Goal: Information Seeking & Learning: Learn about a topic

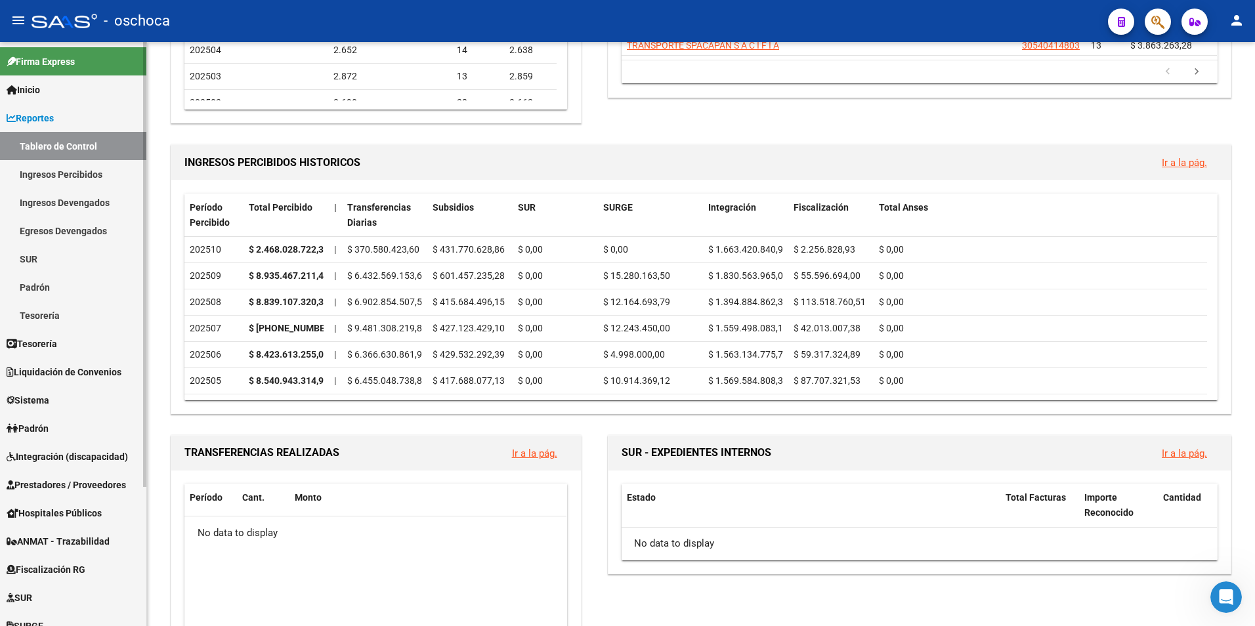
scroll to position [328, 0]
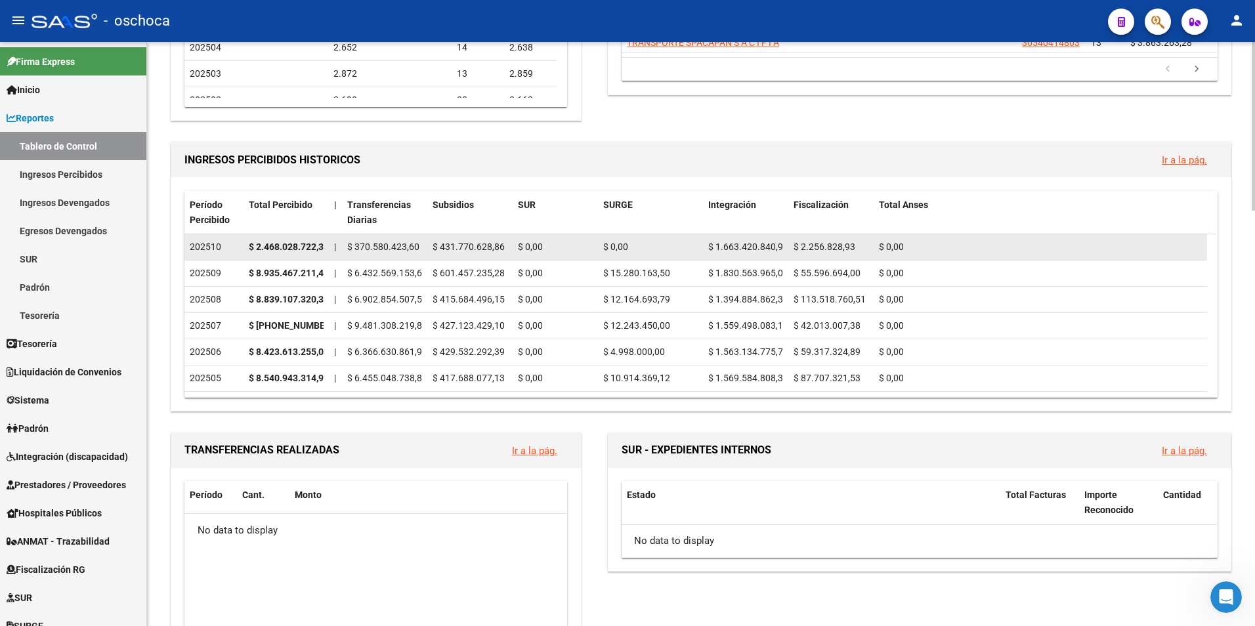
drag, startPoint x: 273, startPoint y: 242, endPoint x: 230, endPoint y: 246, distance: 43.5
click at [228, 246] on div "202510" at bounding box center [214, 247] width 49 height 15
click at [372, 242] on span "$ 370.580.423,60" at bounding box center [383, 246] width 72 height 10
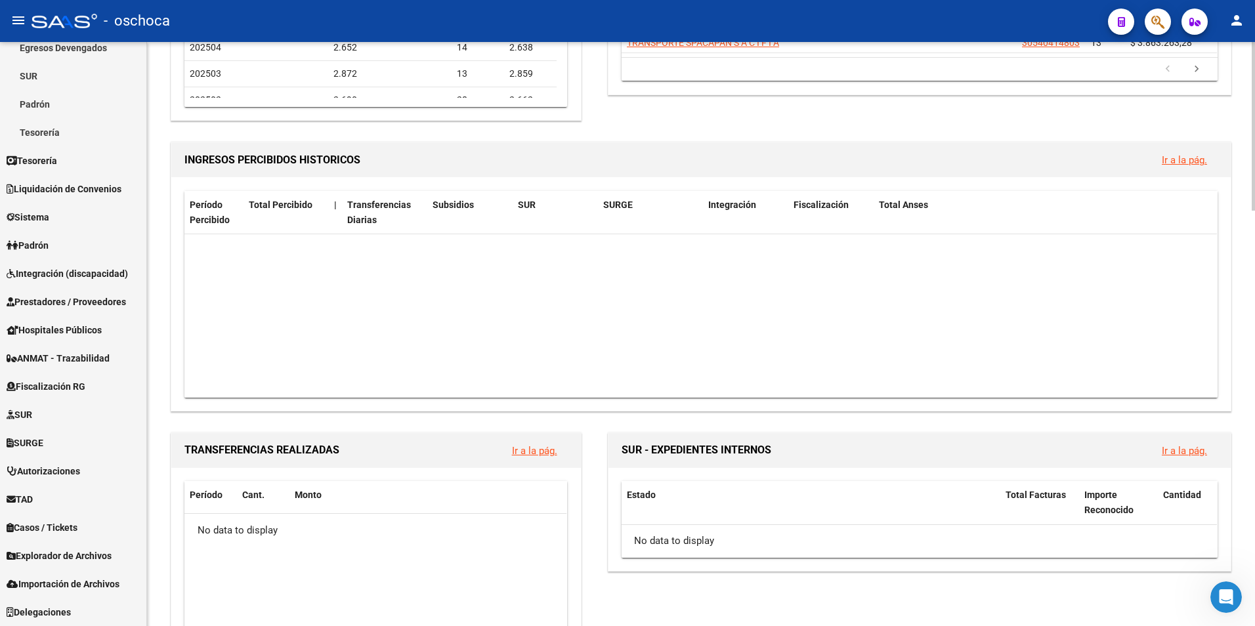
scroll to position [919, 0]
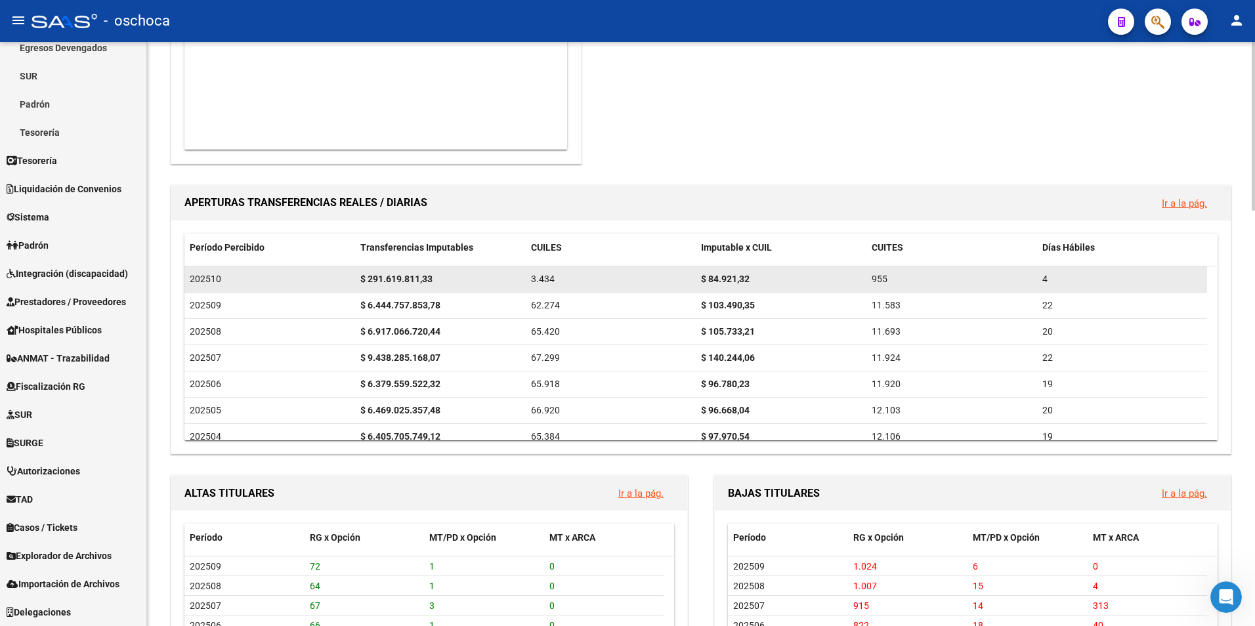
click at [391, 282] on strong "$ 291.619.811,33" at bounding box center [396, 279] width 72 height 10
drag, startPoint x: 480, startPoint y: 286, endPoint x: 610, endPoint y: 283, distance: 129.3
click at [610, 283] on div "202510 $ 291.619.811,33 3.434 $ 84.921,32 955 4" at bounding box center [695, 279] width 1022 height 26
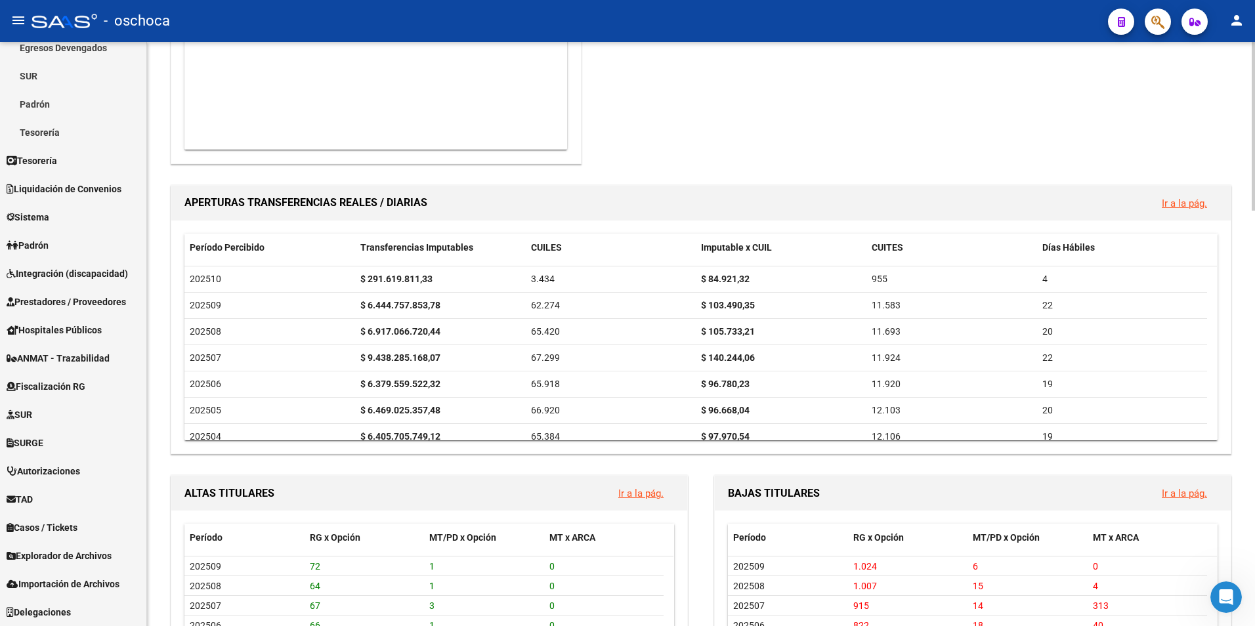
click at [1133, 151] on div "SUR - EXPEDIENTES INTERNOS Ir a la pág. Estado Total Facturas Importe Reconocid…" at bounding box center [914, 2] width 639 height 327
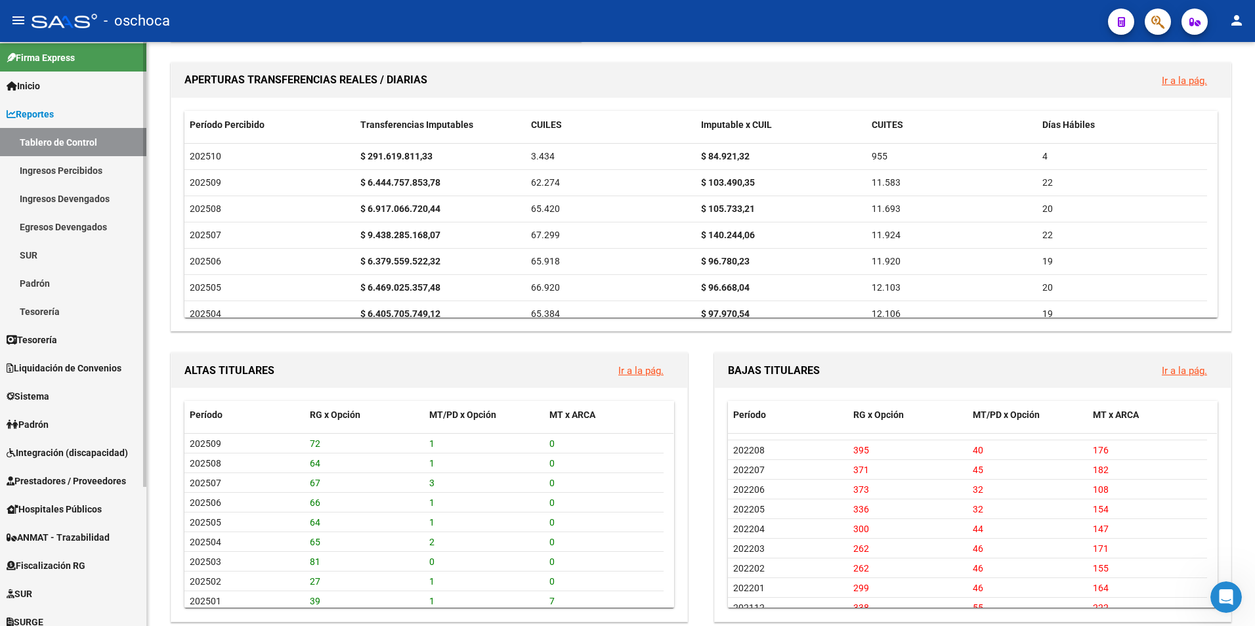
scroll to position [0, 0]
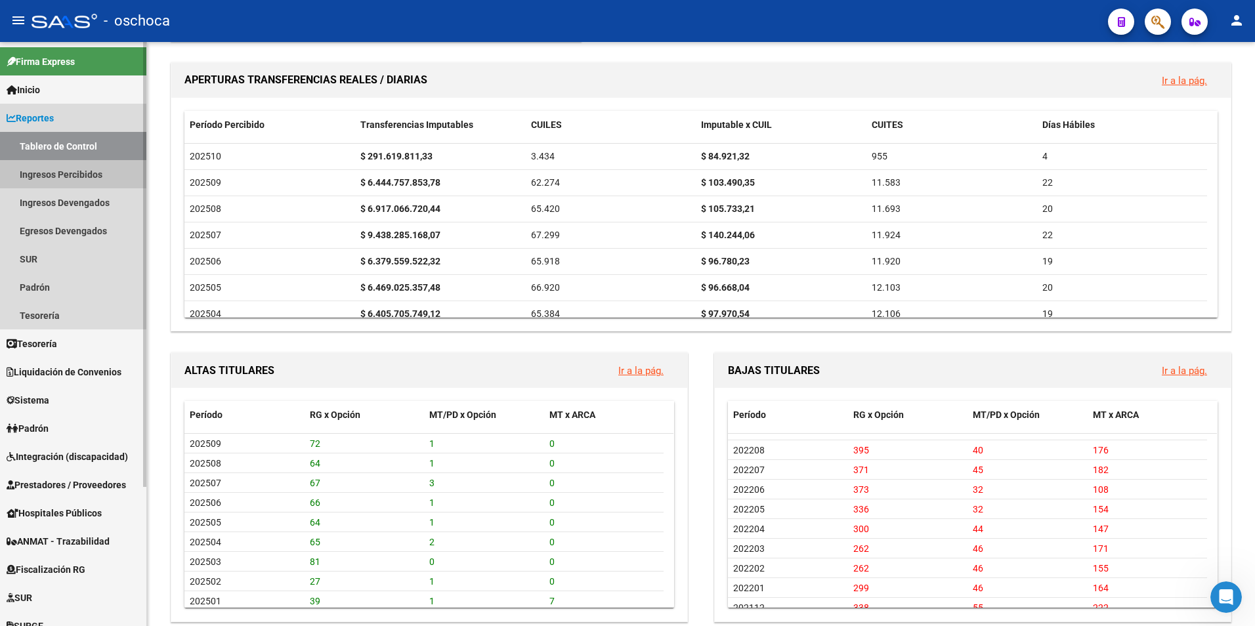
click at [51, 175] on link "Ingresos Percibidos" at bounding box center [73, 174] width 146 height 28
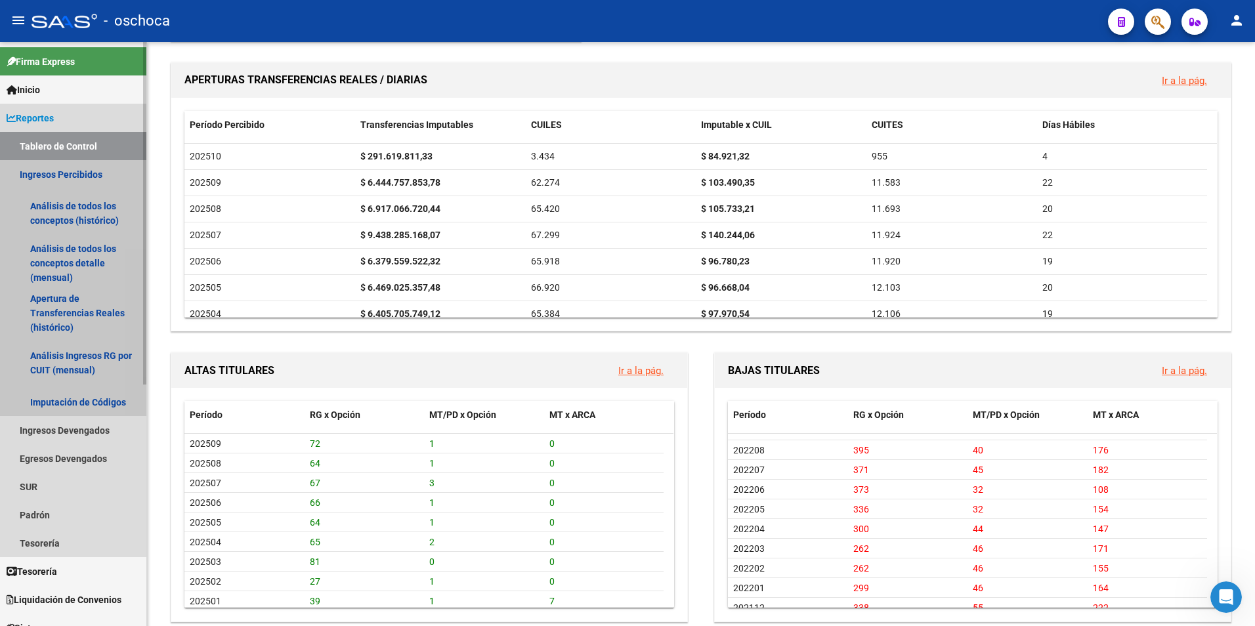
click at [51, 175] on link "Ingresos Percibidos" at bounding box center [73, 174] width 146 height 28
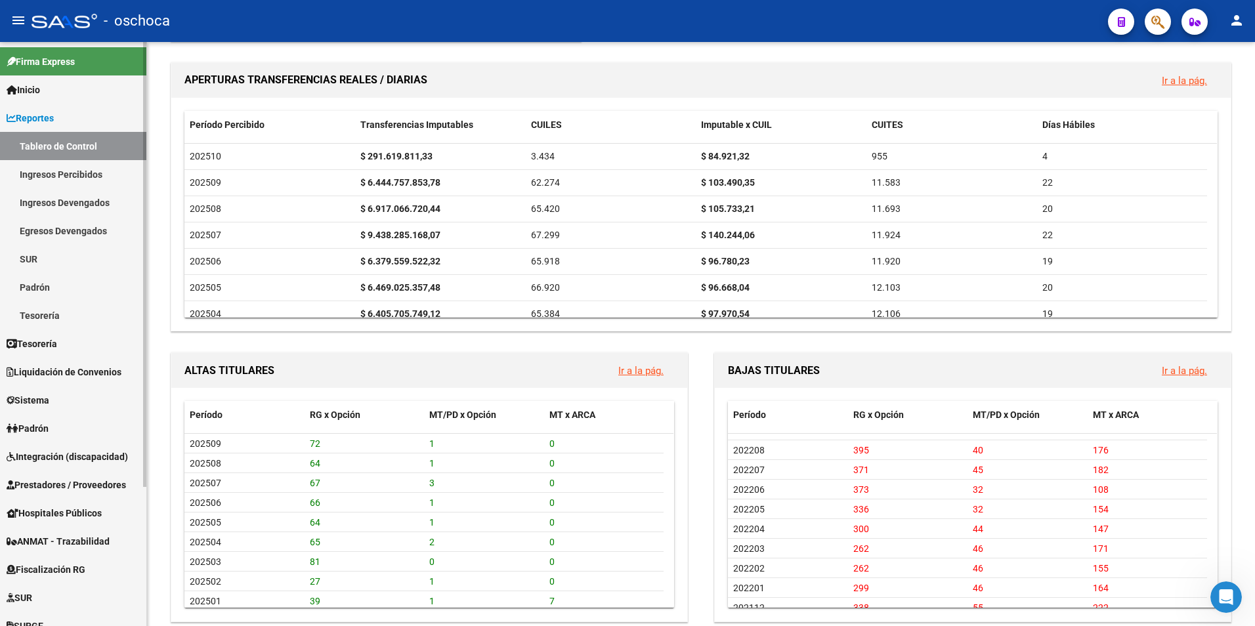
click at [51, 175] on link "Ingresos Percibidos" at bounding box center [73, 174] width 146 height 28
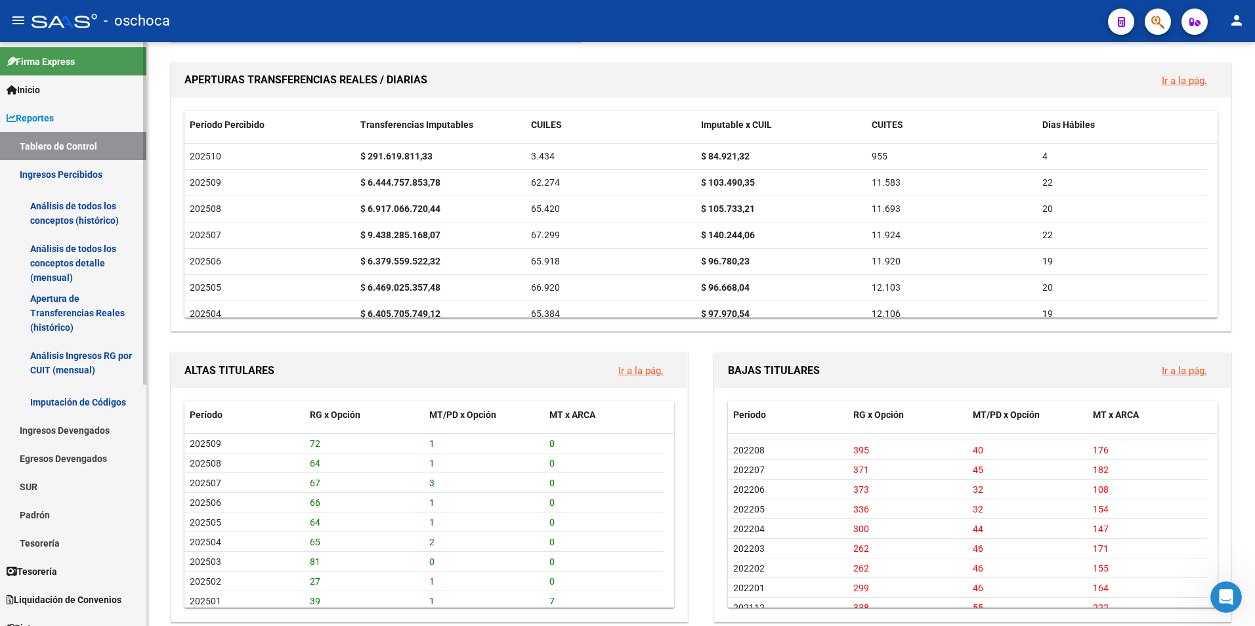
click at [65, 209] on link "Análisis de todos los conceptos (histórico)" at bounding box center [73, 213] width 146 height 50
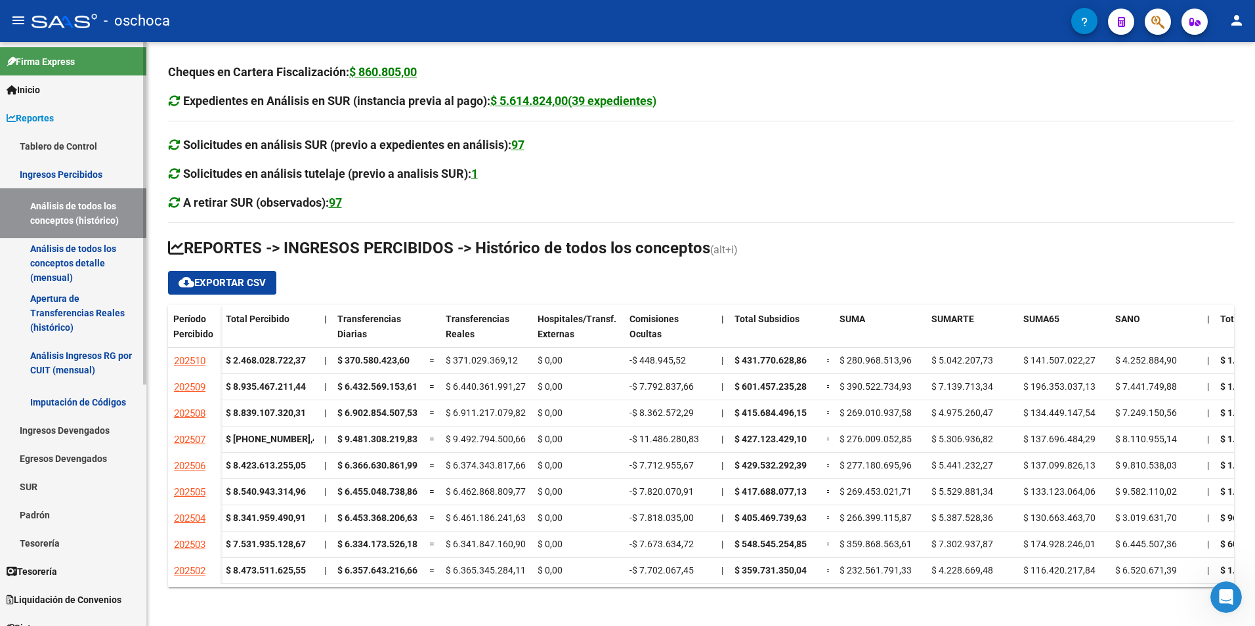
click at [95, 253] on link "Análisis de todos los conceptos detalle (mensual)" at bounding box center [73, 263] width 146 height 50
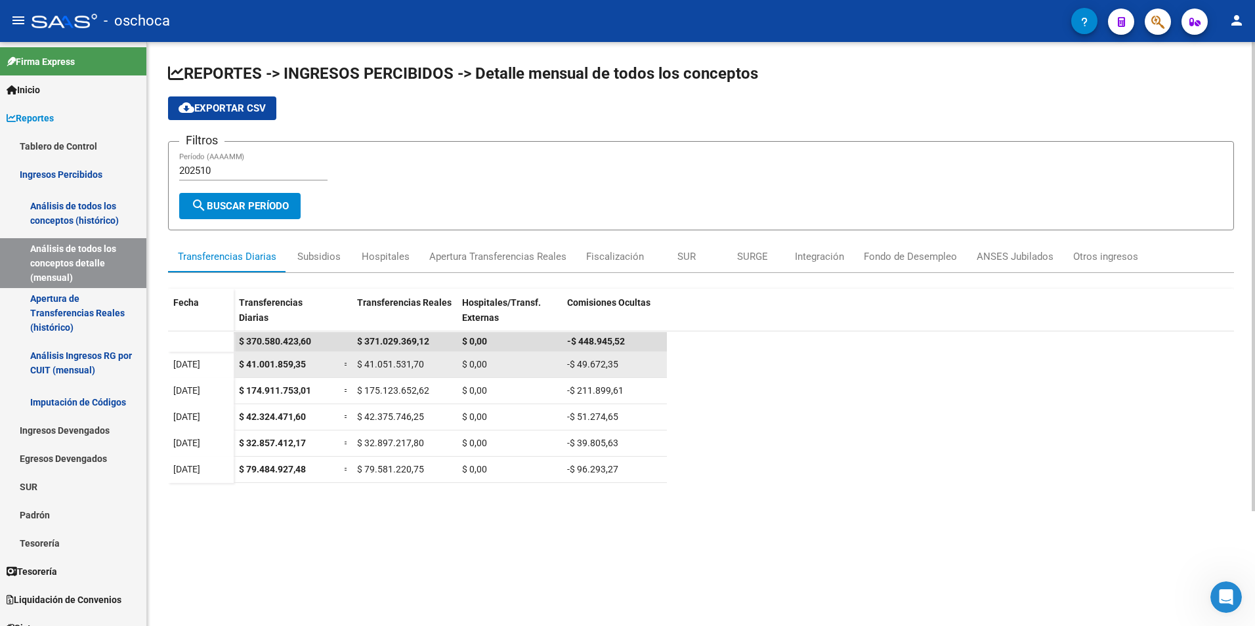
click at [273, 374] on datatable-body-cell "$ 41.001.859,35" at bounding box center [286, 365] width 105 height 26
click at [384, 595] on datatable-body "$ 370.580.423,60 $ 371.029.369,12 $ 0,00 -$ 448.945,52 [DATE] $ 41.001.859,35 =…" at bounding box center [701, 529] width 1066 height 396
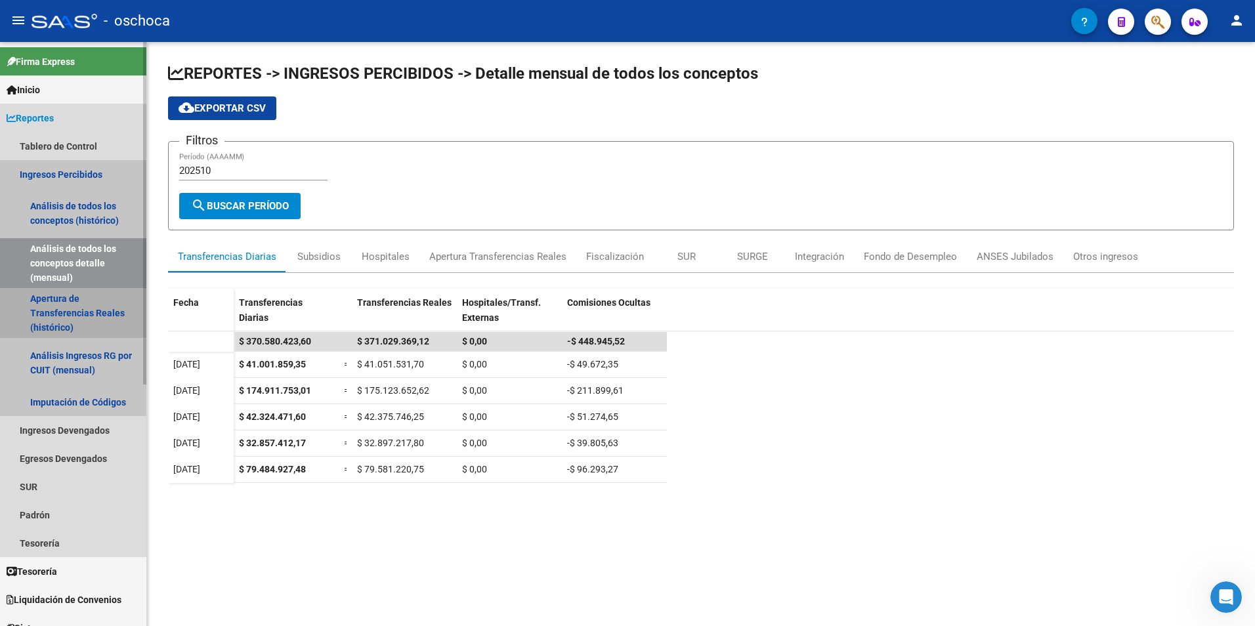
click at [41, 310] on link "Apertura de Transferencias Reales (histórico)" at bounding box center [73, 313] width 146 height 50
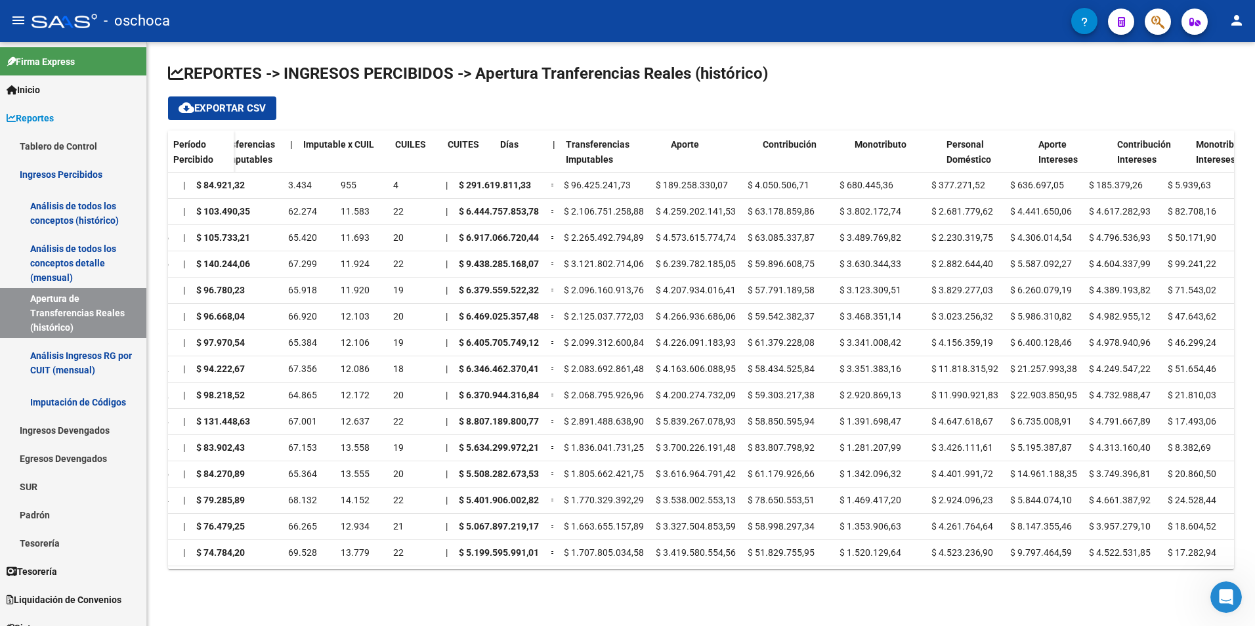
scroll to position [0, 526]
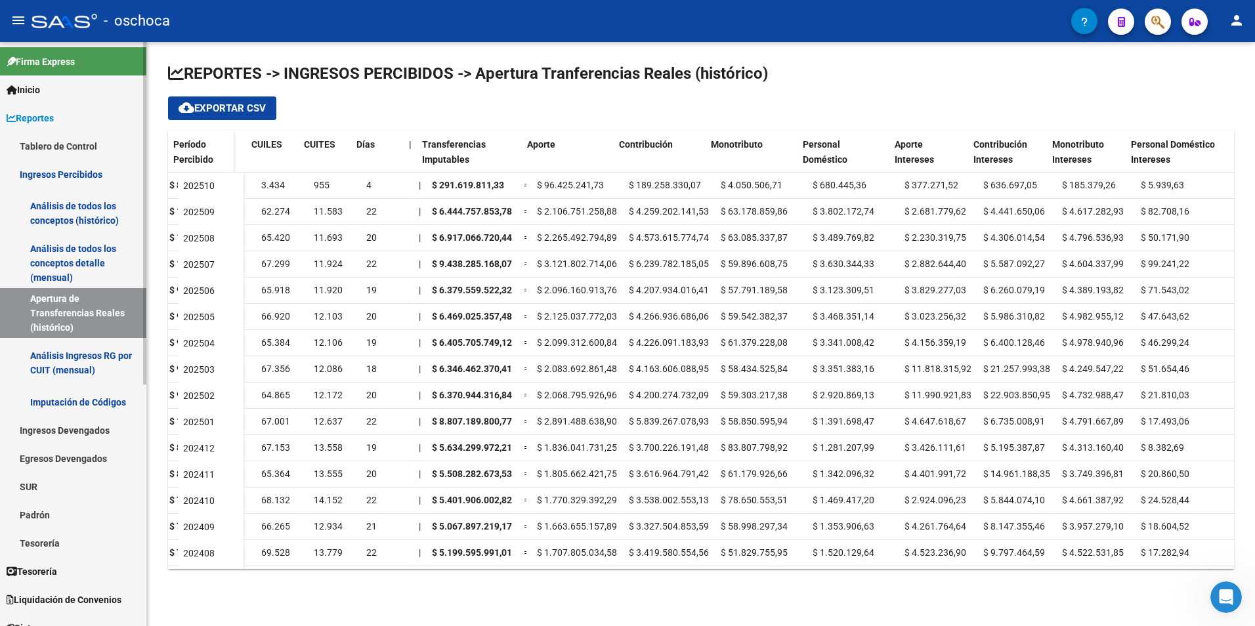
click at [70, 368] on link "Análisis Ingresos RG por CUIT (mensual)" at bounding box center [73, 363] width 146 height 50
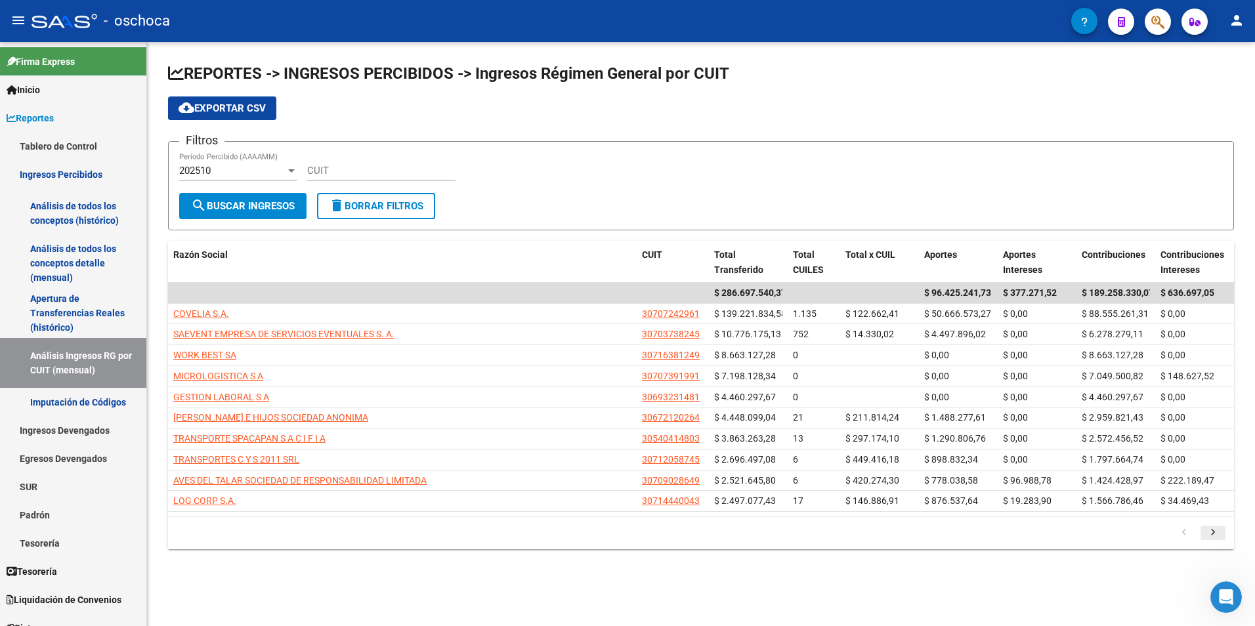
click at [1218, 532] on icon "go to next page" at bounding box center [1212, 534] width 17 height 16
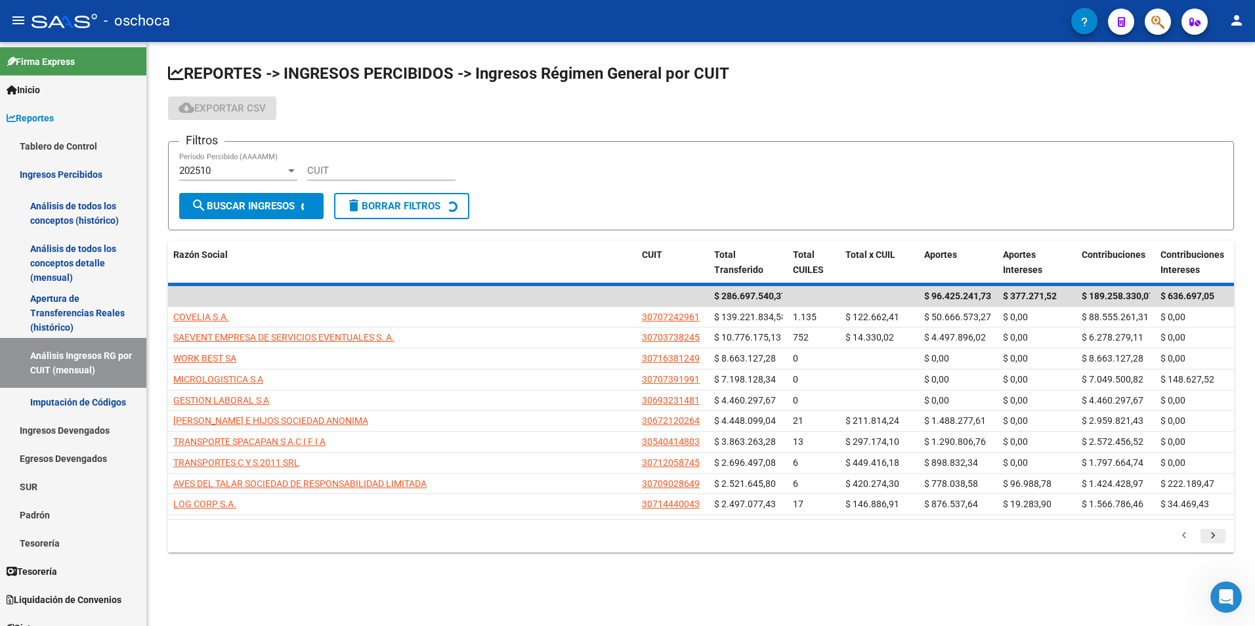
click at [1218, 532] on div "179.769.313.486.231.570.000.000.000.000.000.000.000.000.000.000.000.000.000.000…" at bounding box center [701, 536] width 1066 height 33
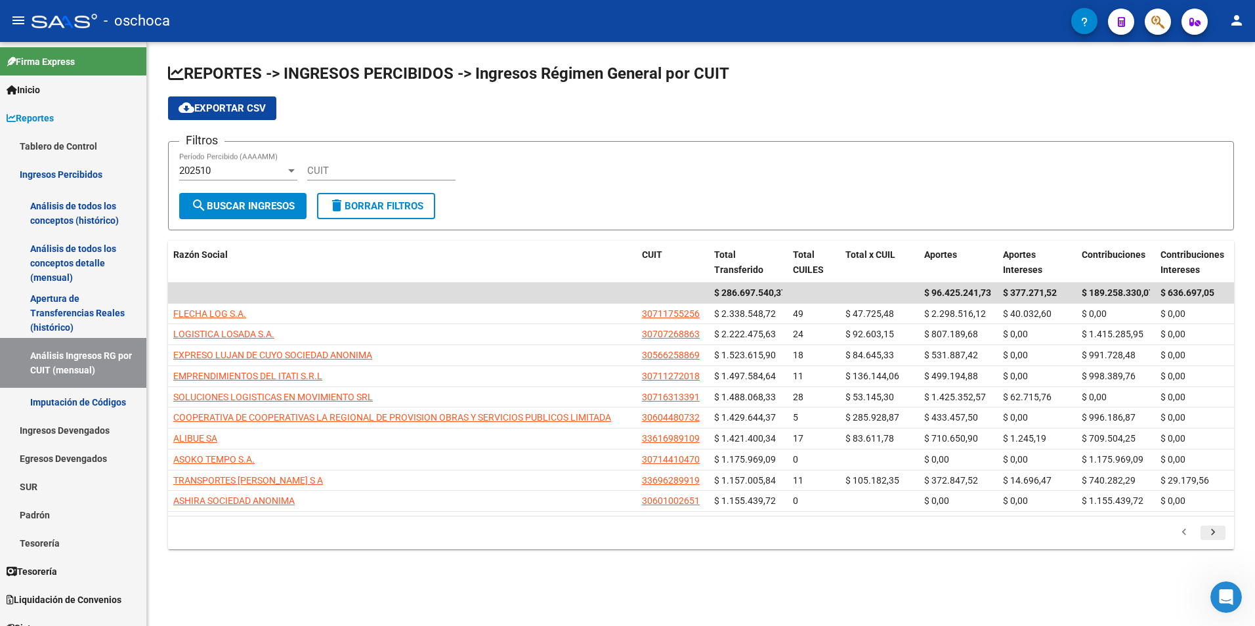
click at [1218, 532] on icon "go to next page" at bounding box center [1212, 534] width 17 height 16
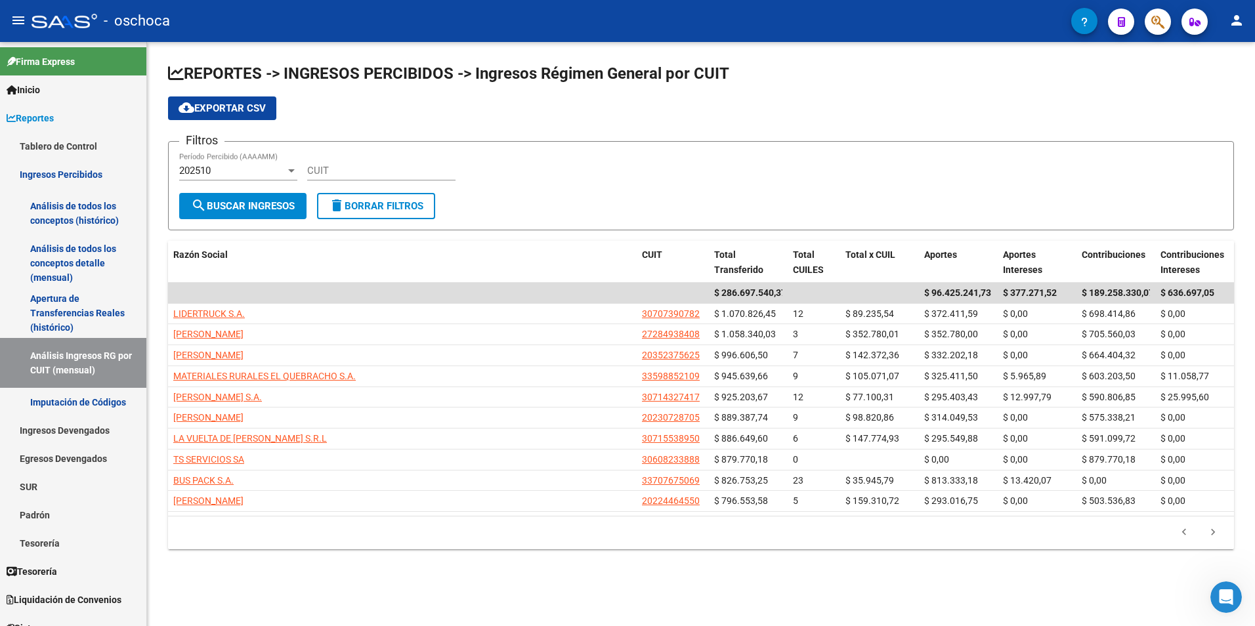
click at [1219, 532] on icon "go to next page" at bounding box center [1212, 534] width 17 height 16
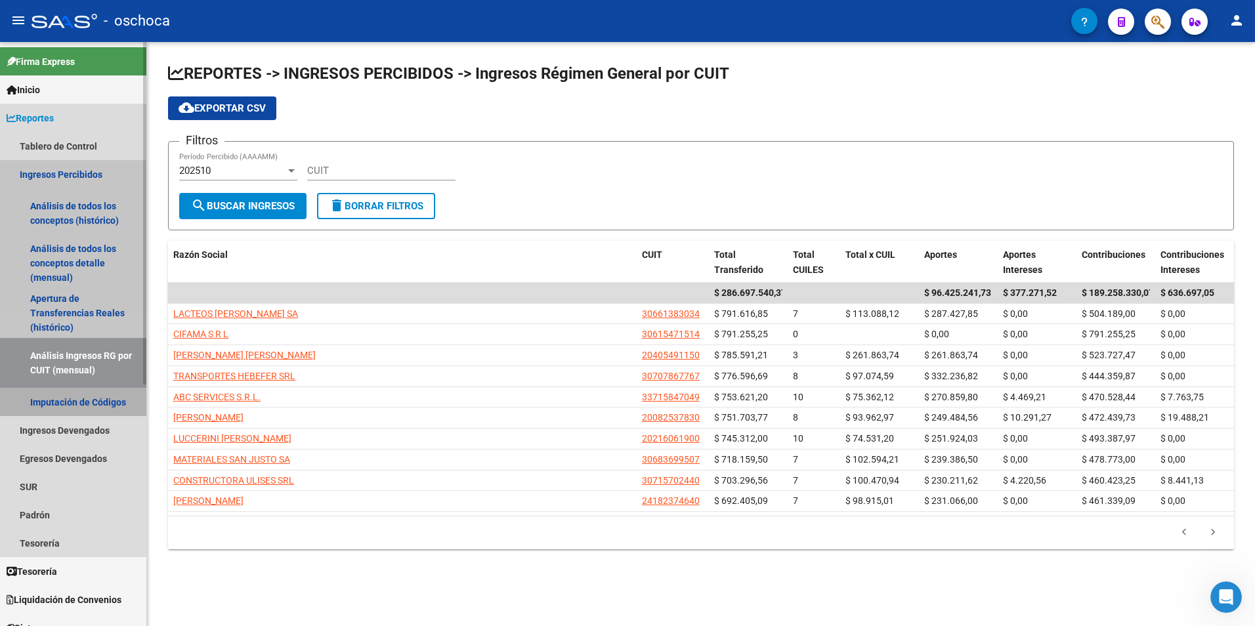
click at [67, 394] on link "Imputación de Códigos" at bounding box center [73, 402] width 146 height 28
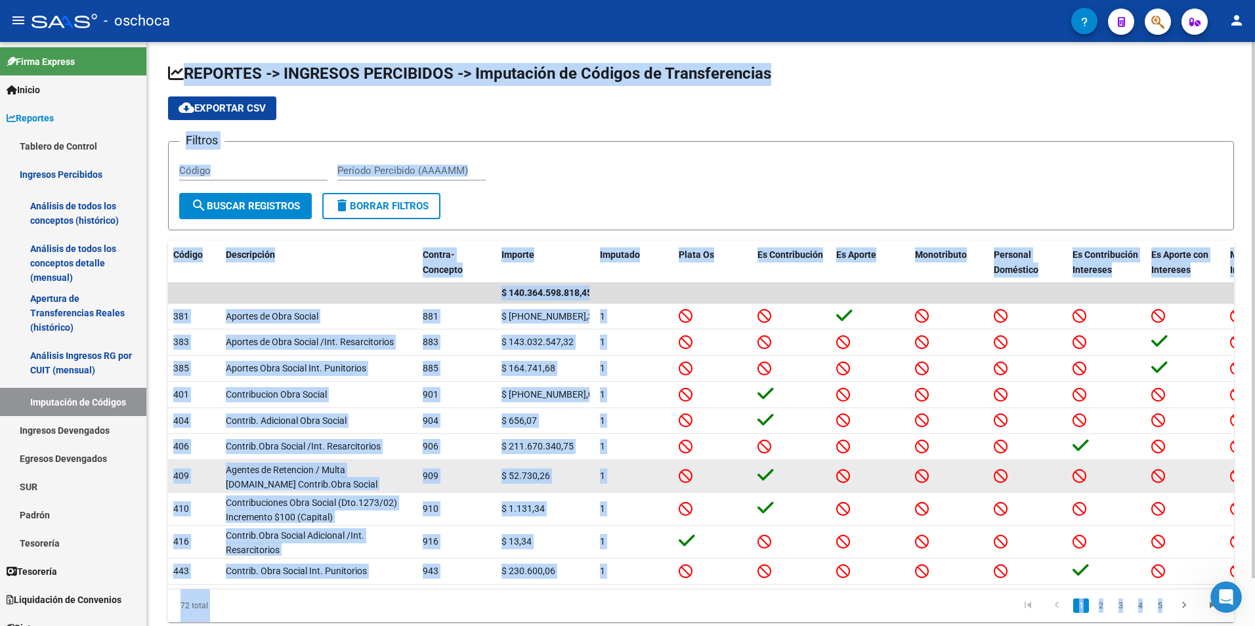
click at [309, 484] on div "Agentes de Retencion / Multa [DOMAIN_NAME] Contrib.Obra Social" at bounding box center [319, 477] width 186 height 28
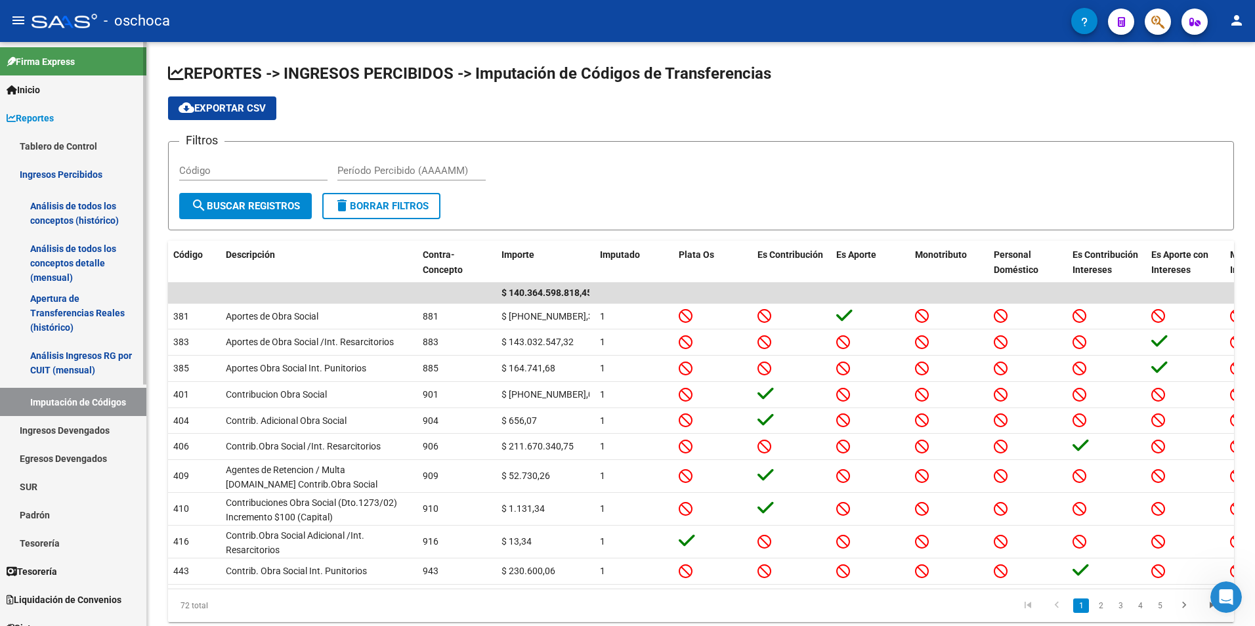
click at [85, 428] on link "Ingresos Devengados" at bounding box center [73, 430] width 146 height 28
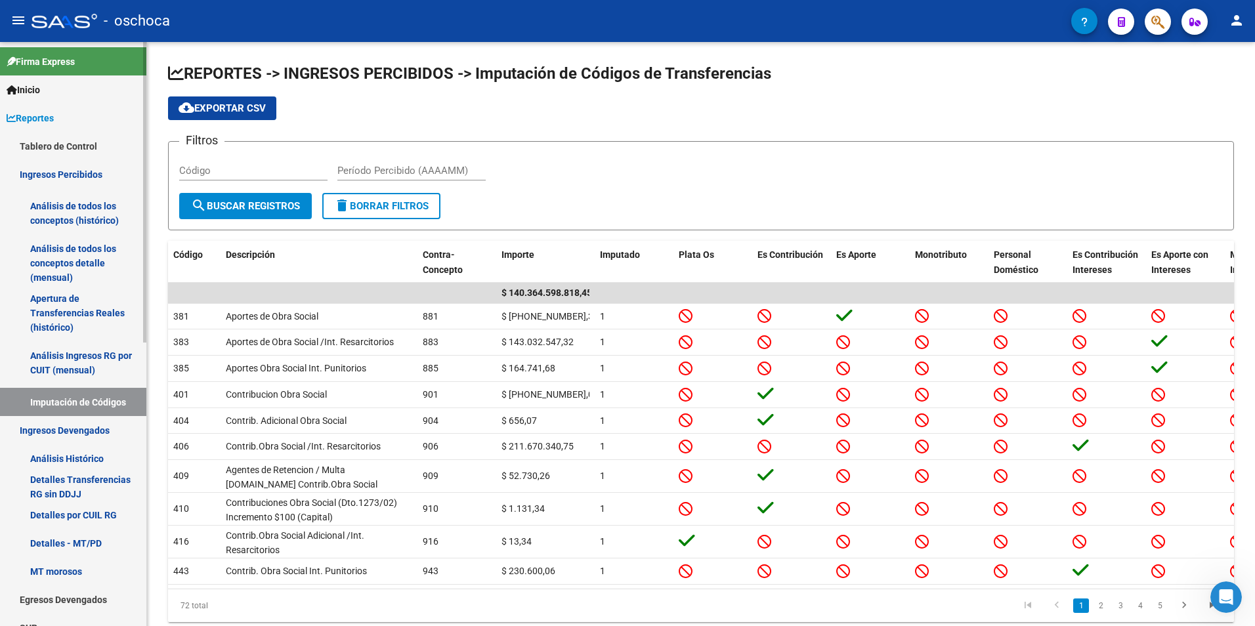
click at [52, 451] on link "Análisis Histórico" at bounding box center [73, 458] width 146 height 28
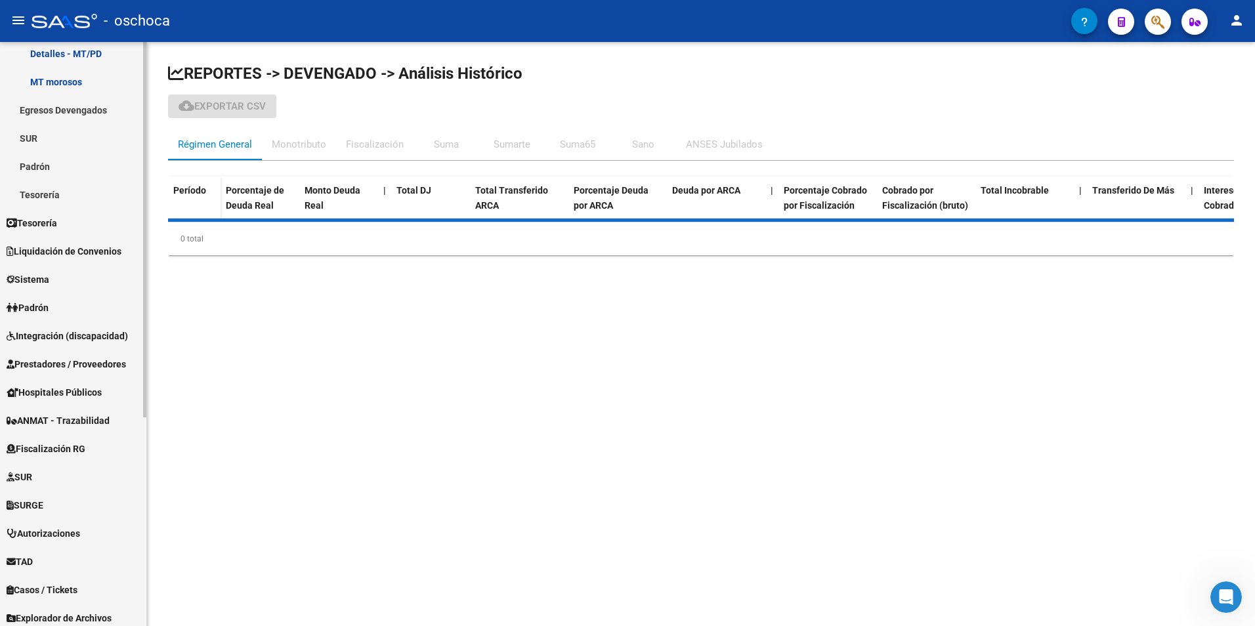
scroll to position [262, 0]
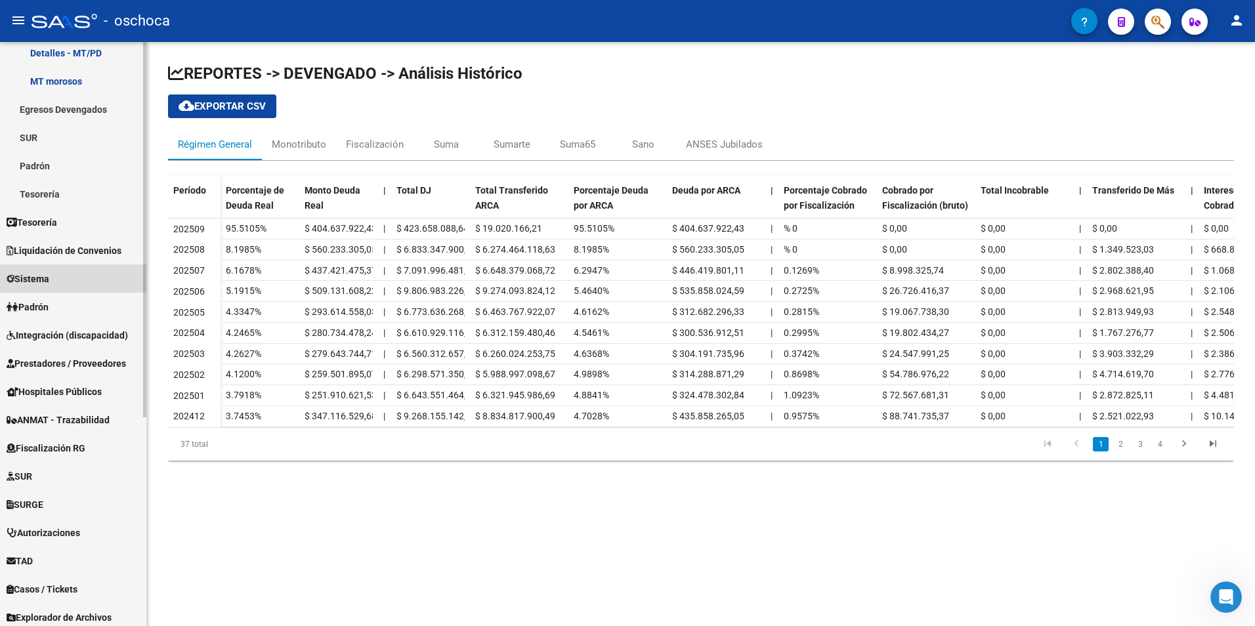
click at [30, 289] on link "Sistema" at bounding box center [73, 278] width 146 height 28
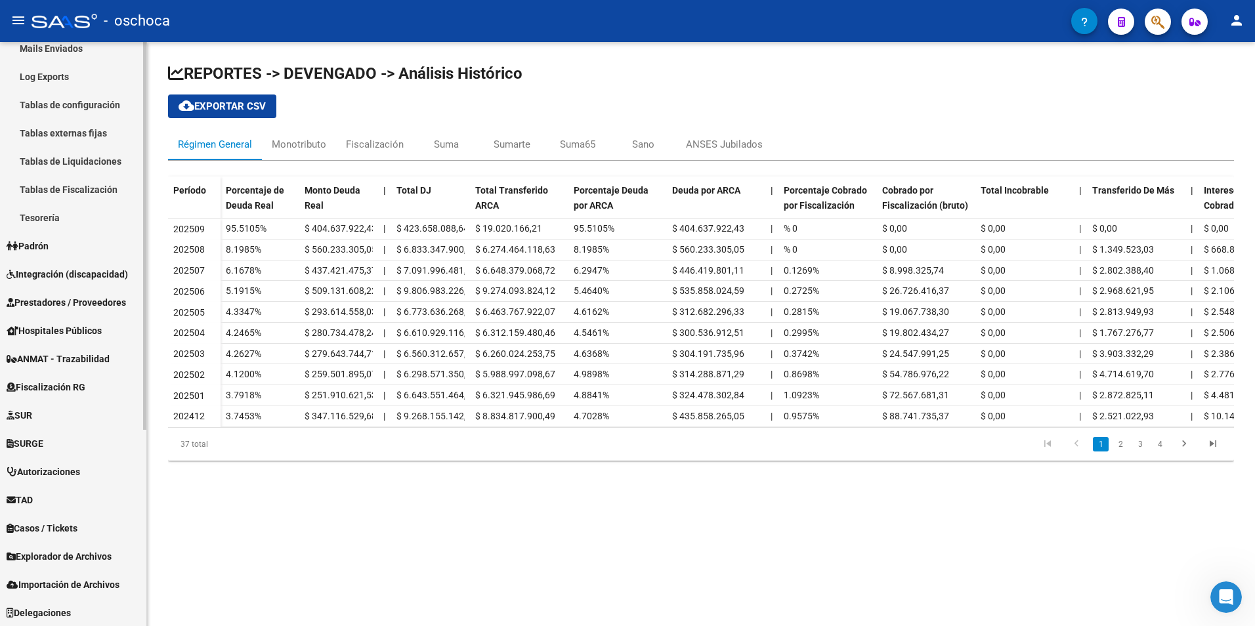
scroll to position [296, 0]
click at [74, 384] on span "Fiscalización RG" at bounding box center [46, 386] width 79 height 14
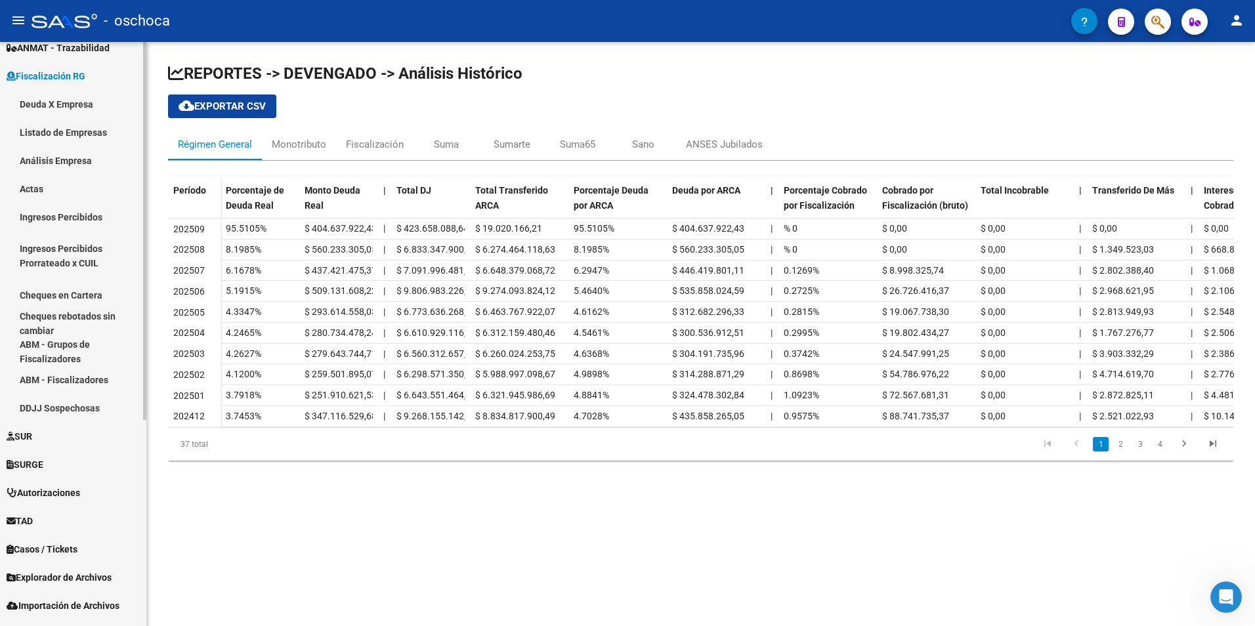
click at [54, 101] on link "Deuda X Empresa" at bounding box center [73, 104] width 146 height 28
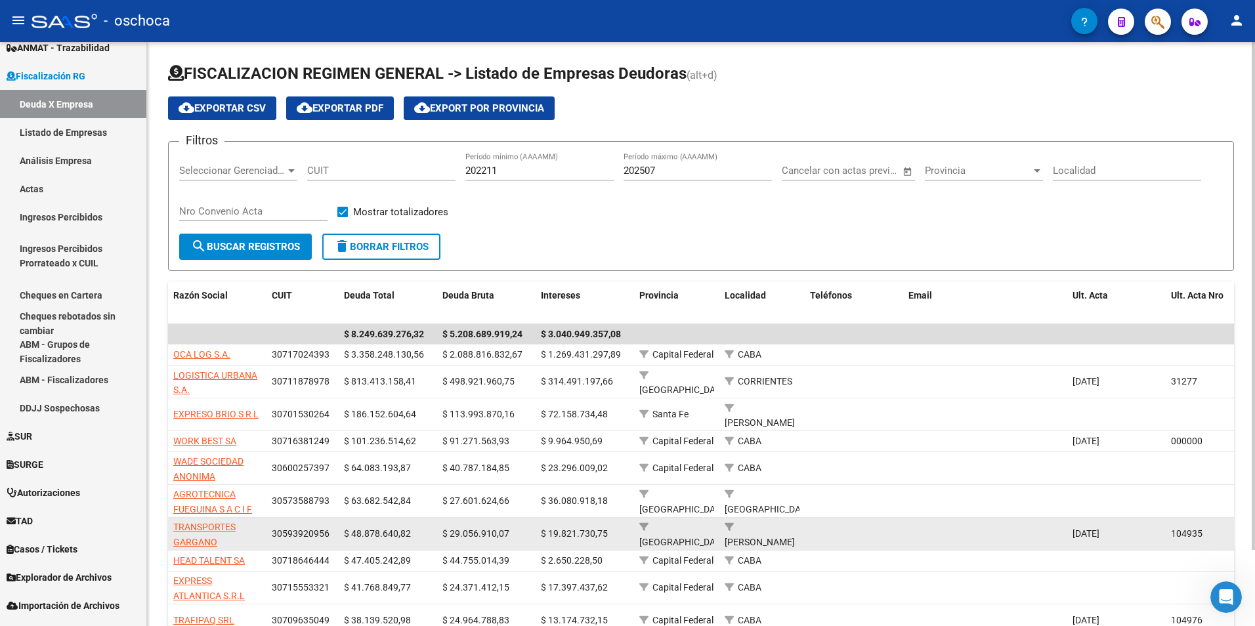
scroll to position [88, 0]
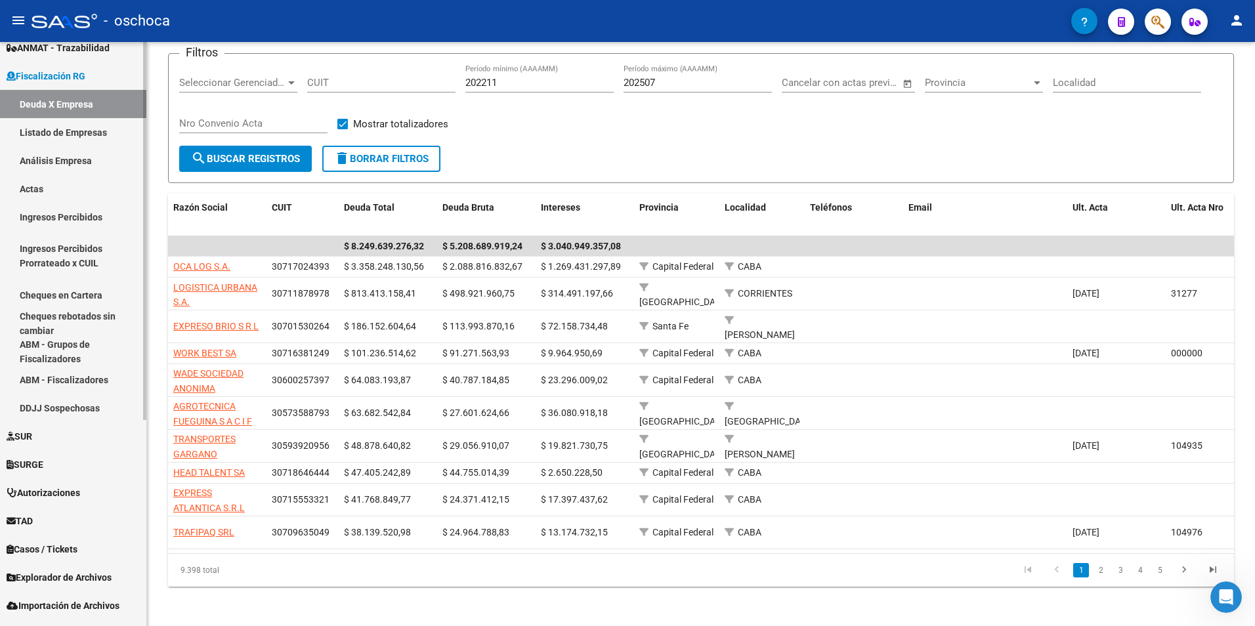
click at [57, 133] on link "Listado de Empresas" at bounding box center [73, 132] width 146 height 28
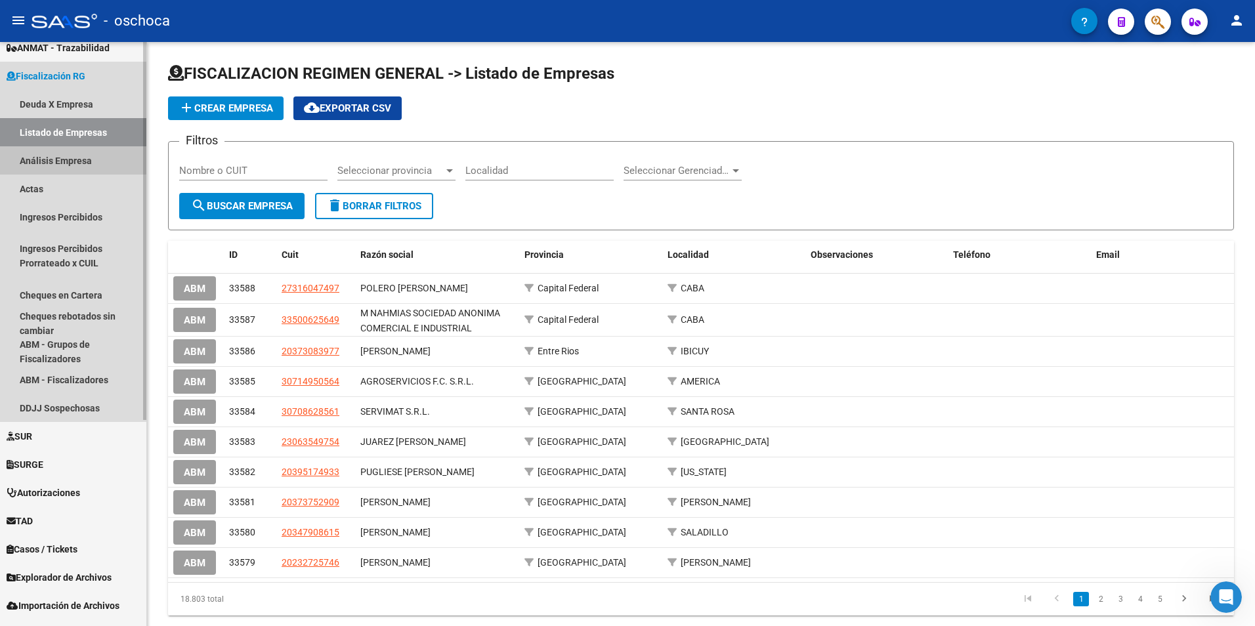
click at [49, 161] on link "Análisis Empresa" at bounding box center [73, 160] width 146 height 28
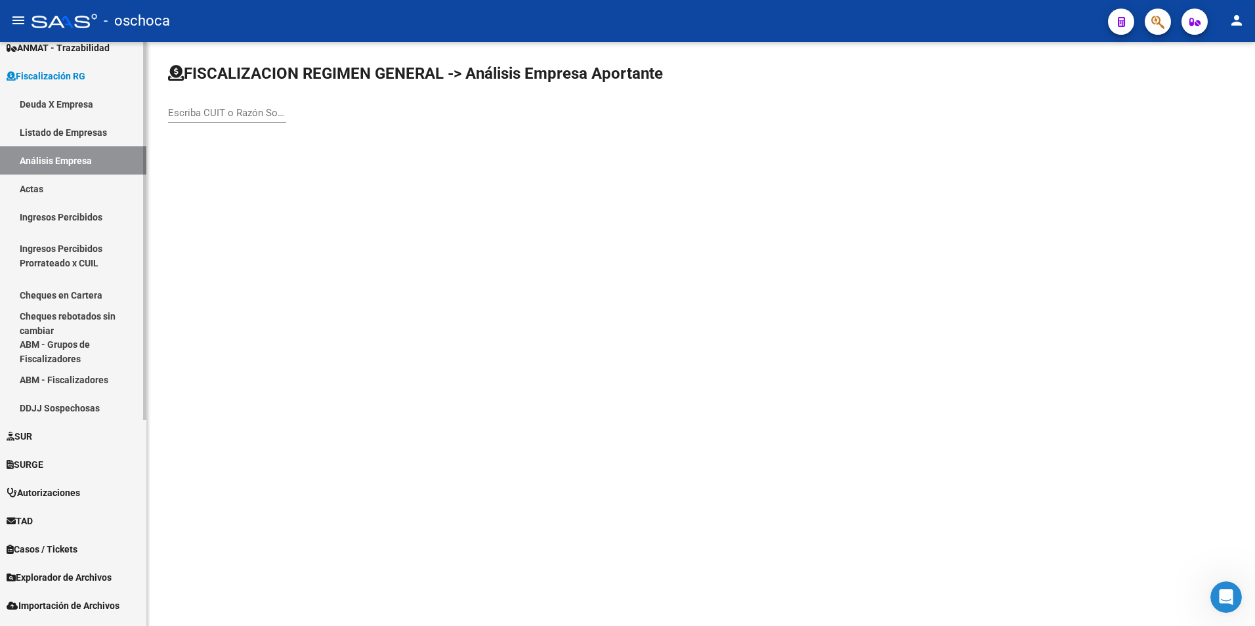
click at [33, 192] on link "Actas" at bounding box center [73, 189] width 146 height 28
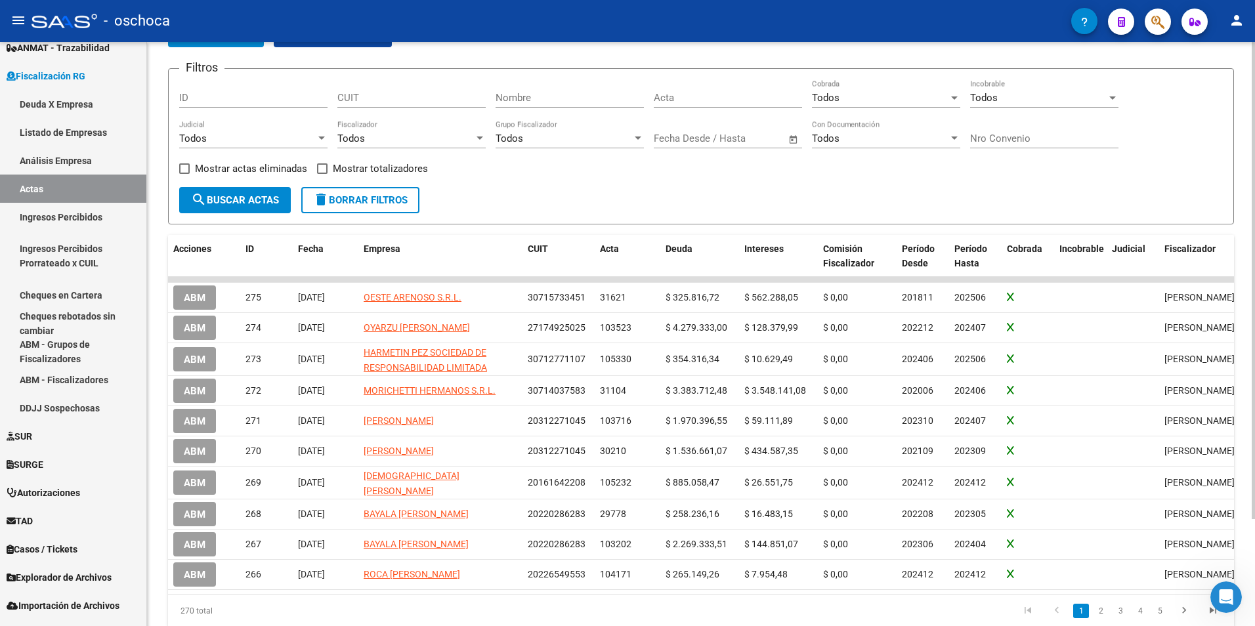
scroll to position [131, 0]
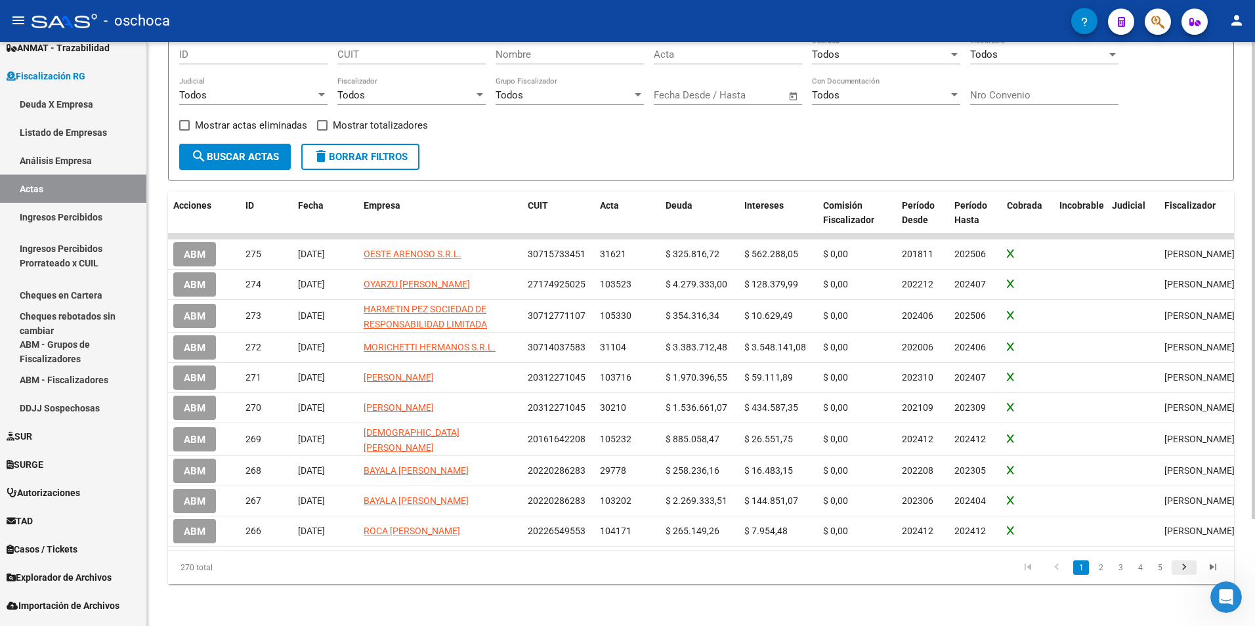
click at [1184, 566] on icon "go to next page" at bounding box center [1183, 569] width 17 height 16
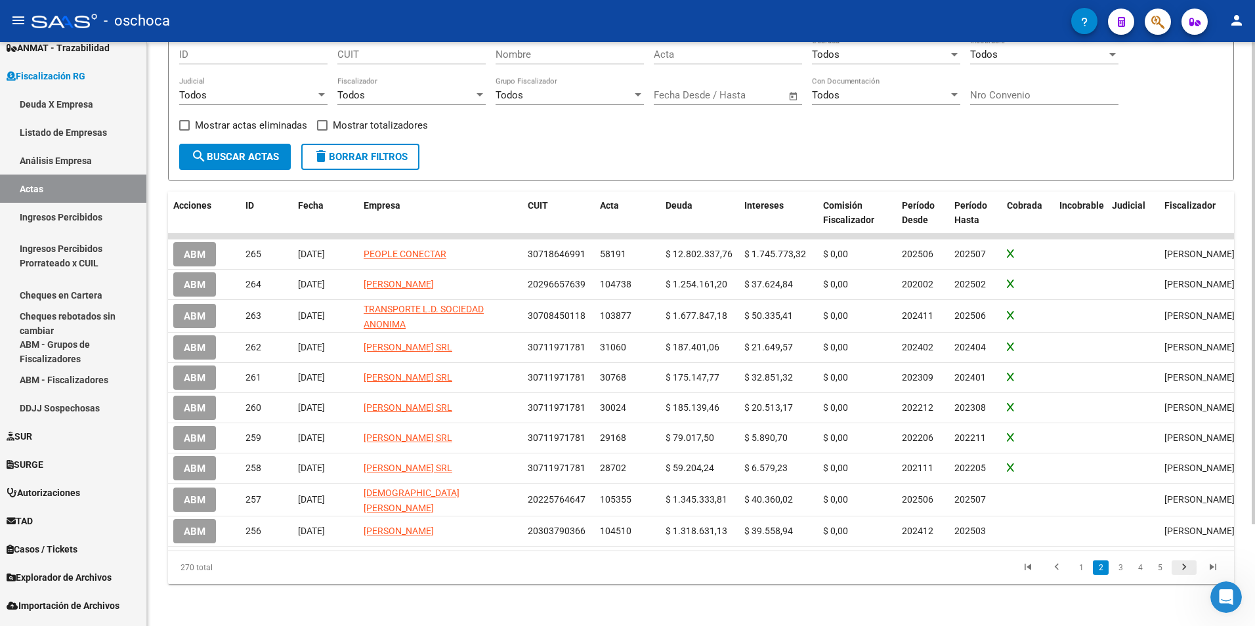
click at [1184, 566] on icon "go to next page" at bounding box center [1183, 569] width 17 height 16
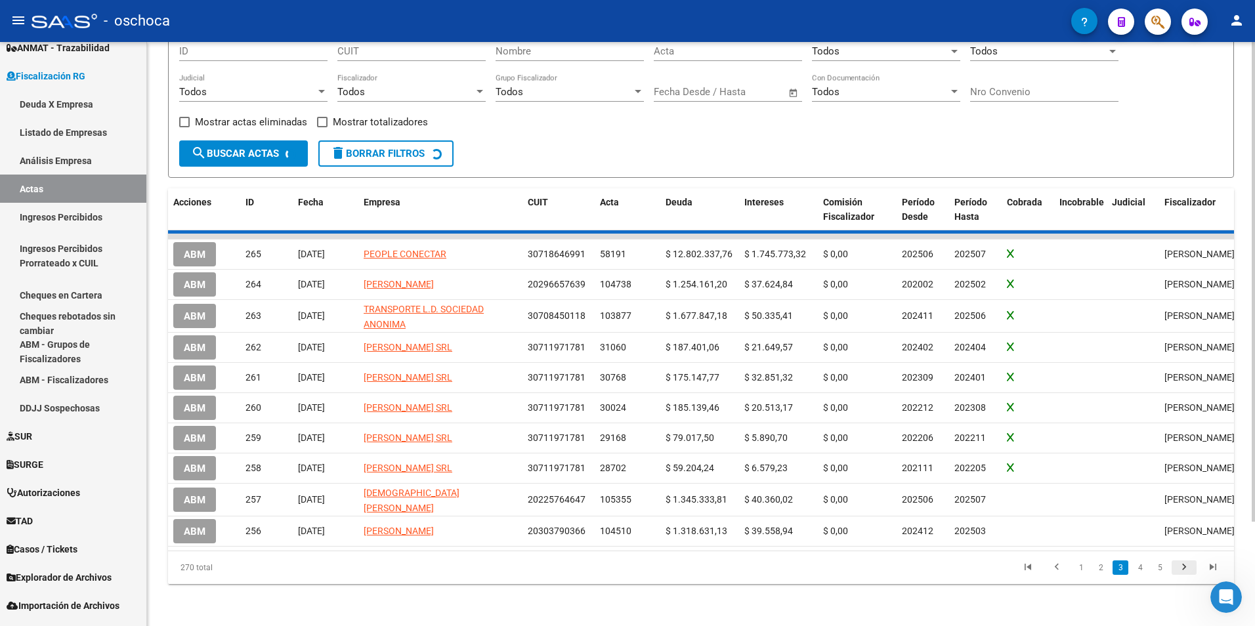
click at [1184, 566] on div "270 total 1 2 3 4 5" at bounding box center [701, 567] width 1066 height 33
click at [1184, 566] on icon "go to next page" at bounding box center [1183, 569] width 17 height 16
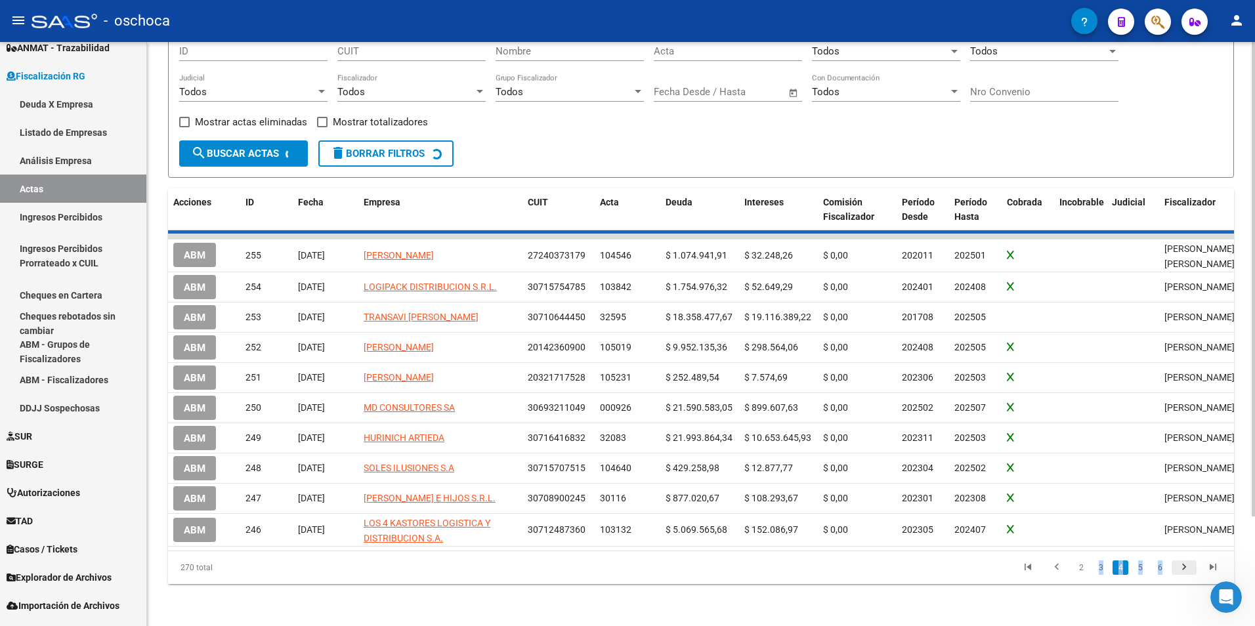
click at [1184, 566] on div "270 total 2 3 4 5 6" at bounding box center [701, 567] width 1066 height 33
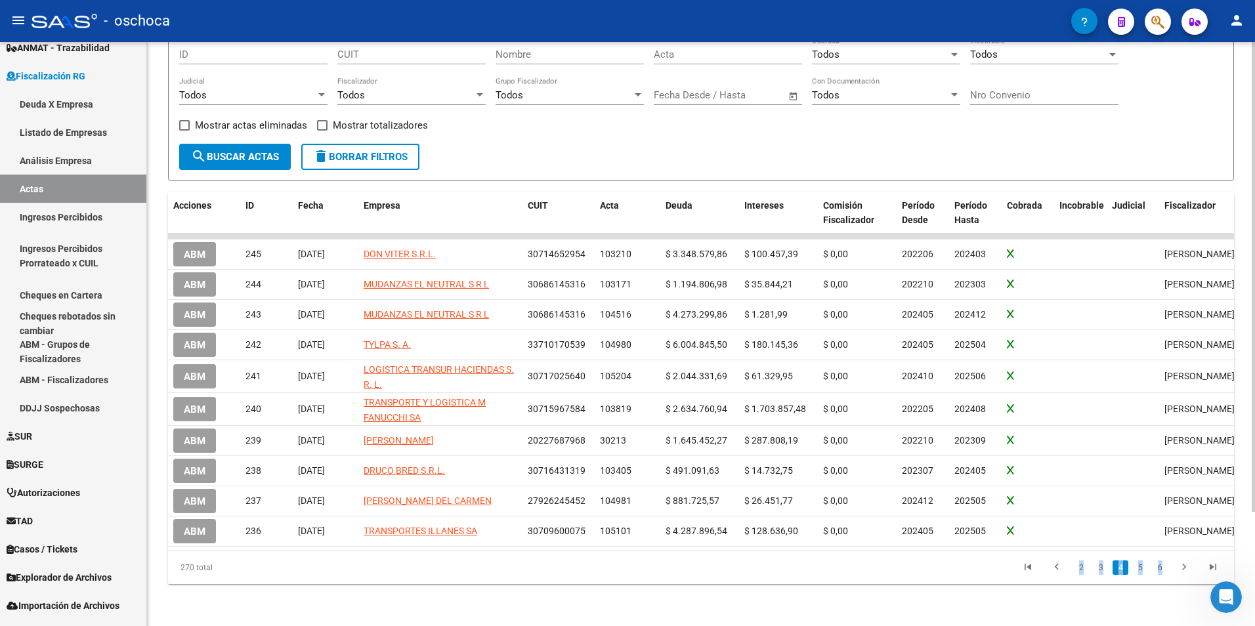
click at [1184, 566] on div "270 total 2 3 4 5 6" at bounding box center [701, 567] width 1066 height 33
click at [1179, 577] on icon "go to next page" at bounding box center [1183, 569] width 17 height 16
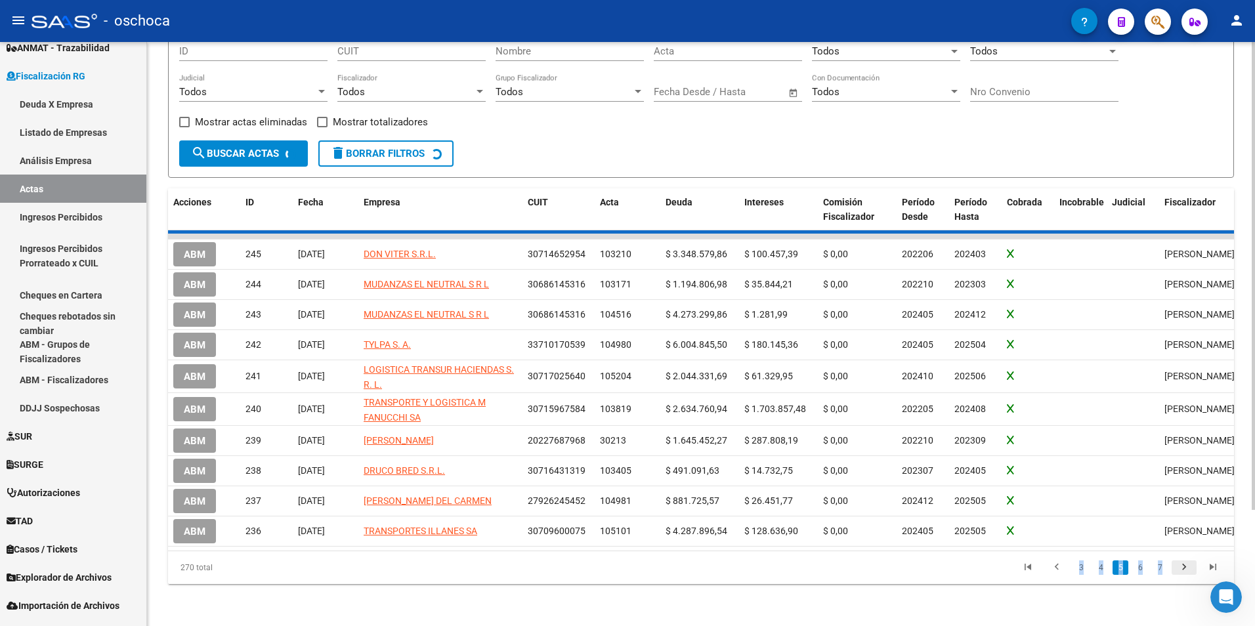
click at [1179, 583] on div "270 total 3 4 5 6 7" at bounding box center [701, 567] width 1066 height 33
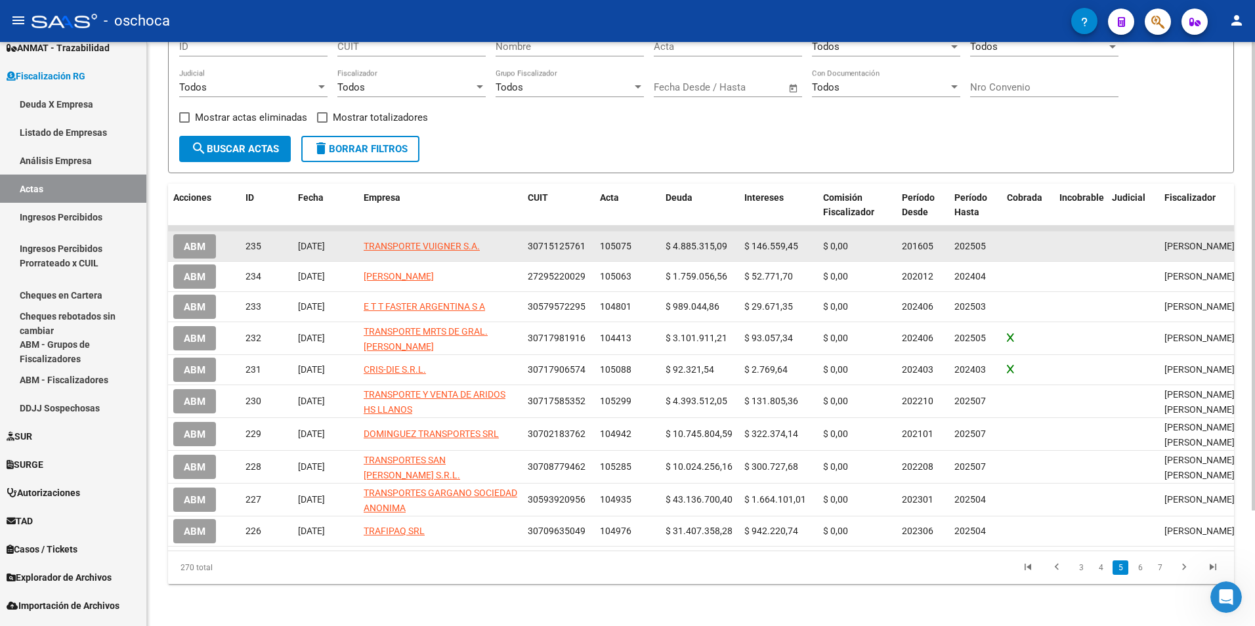
click at [445, 251] on app-link-go-to "TRANSPORTE VUIGNER S.A." at bounding box center [422, 246] width 116 height 15
drag, startPoint x: 445, startPoint y: 251, endPoint x: 374, endPoint y: 243, distance: 71.3
click at [374, 243] on span "TRANSPORTE VUIGNER S.A." at bounding box center [422, 246] width 116 height 10
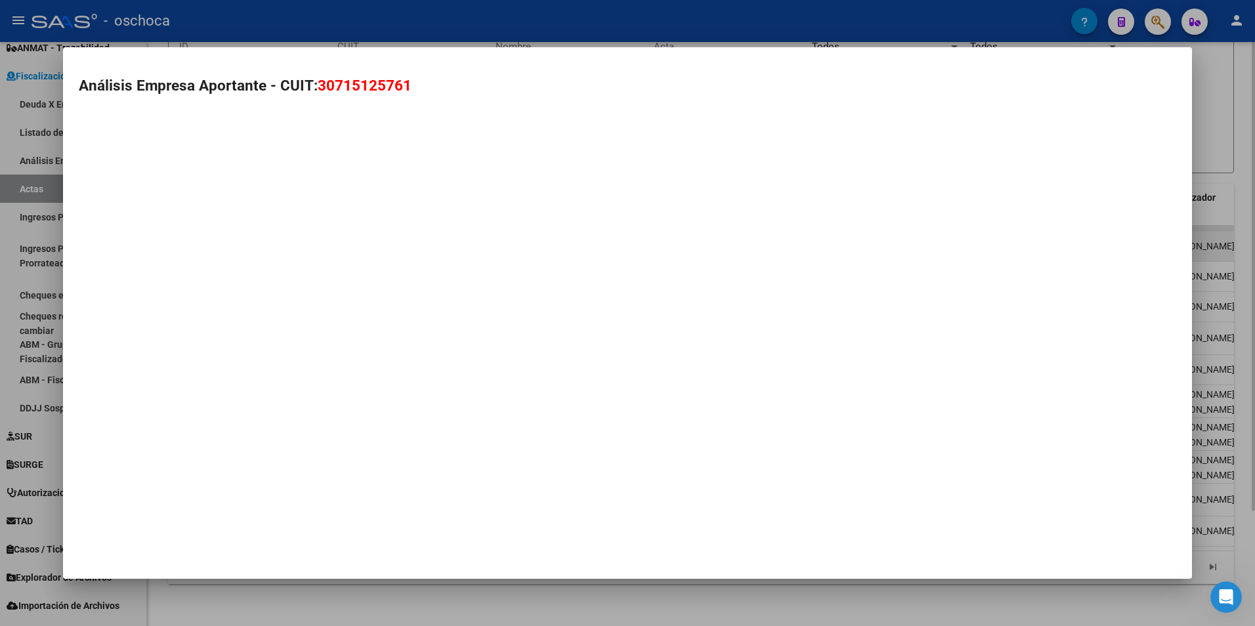
click at [374, 243] on mat-dialog-container "Análisis Empresa Aportante - CUIT: 30715125761" at bounding box center [627, 313] width 1129 height 532
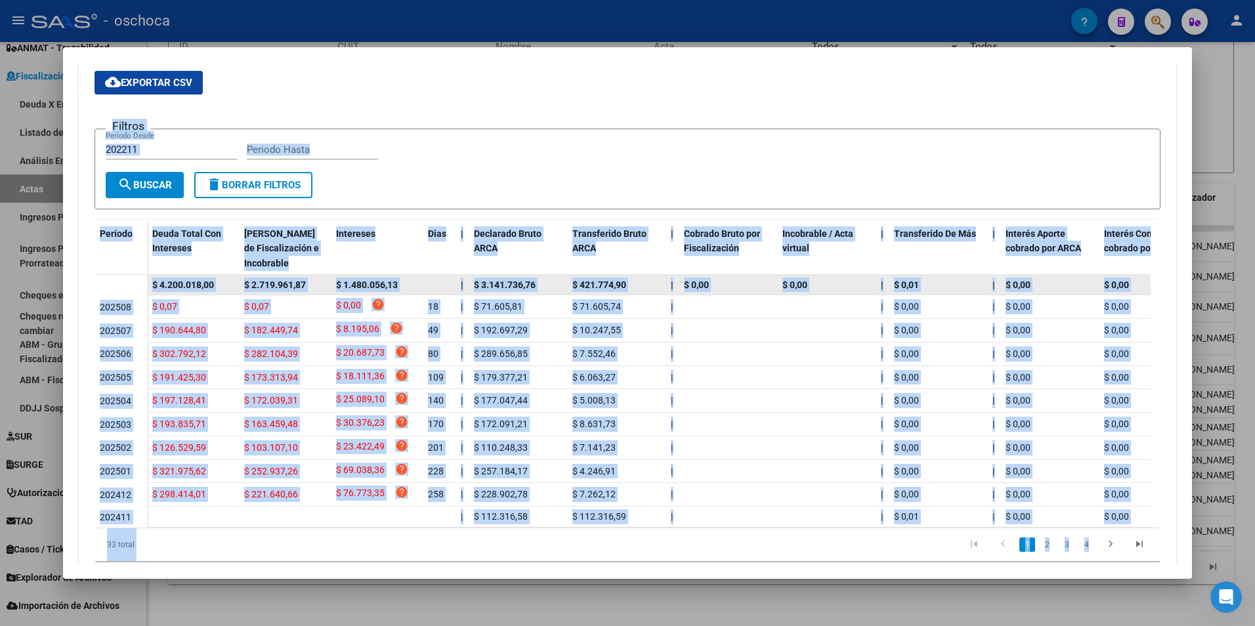
scroll to position [262, 0]
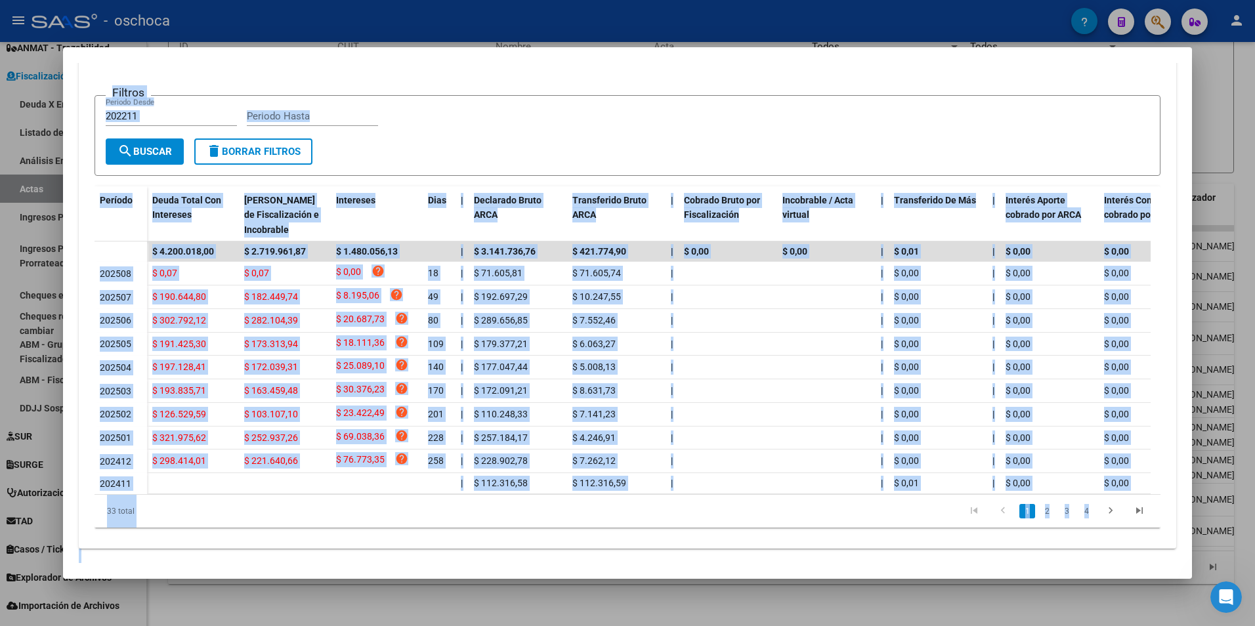
click at [1047, 149] on form "Filtros 202211 Periodo Desde Periodo Hasta search Buscar delete Borrar Filtros" at bounding box center [627, 135] width 1066 height 81
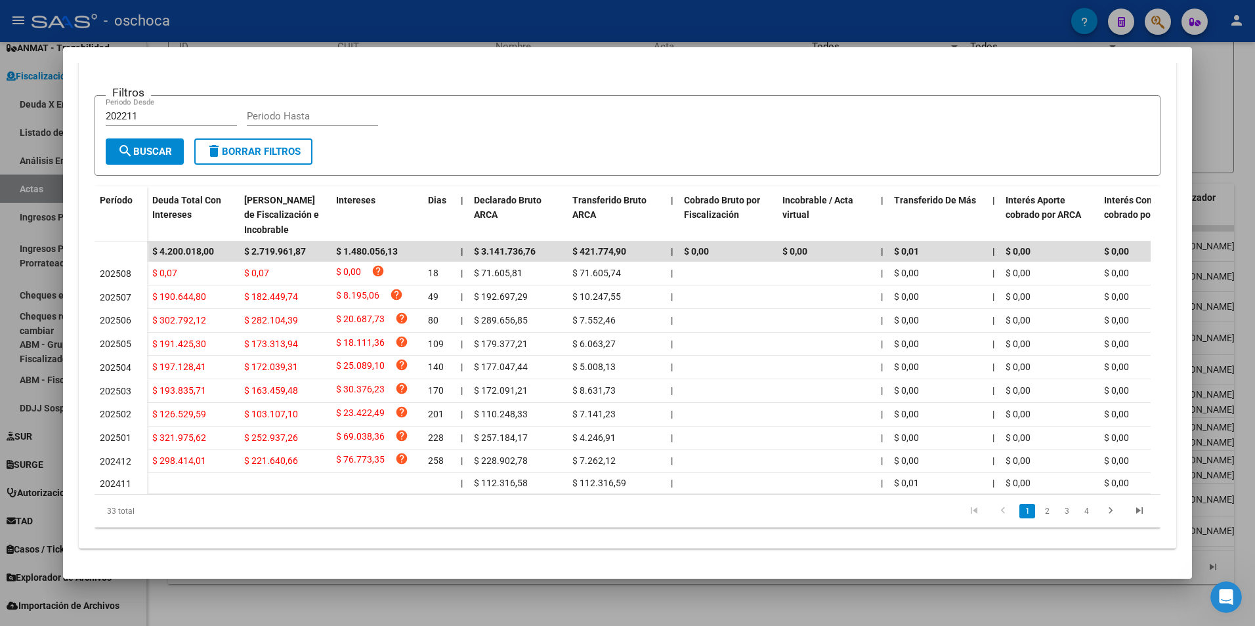
scroll to position [268, 0]
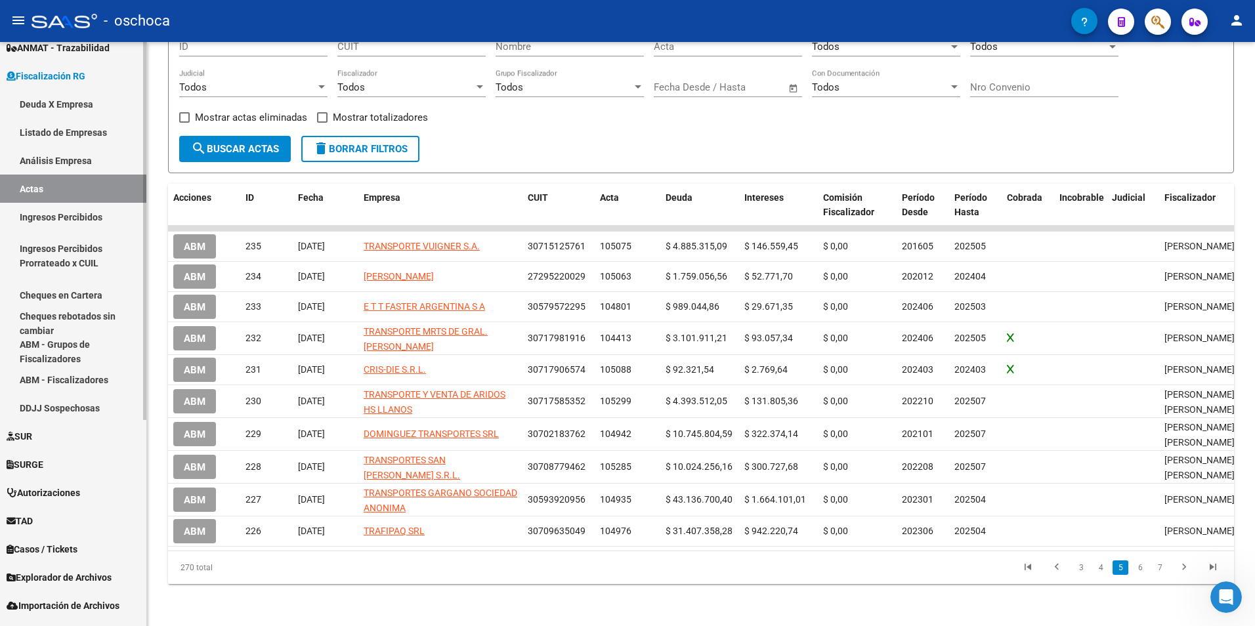
click at [72, 212] on link "Ingresos Percibidos" at bounding box center [73, 217] width 146 height 28
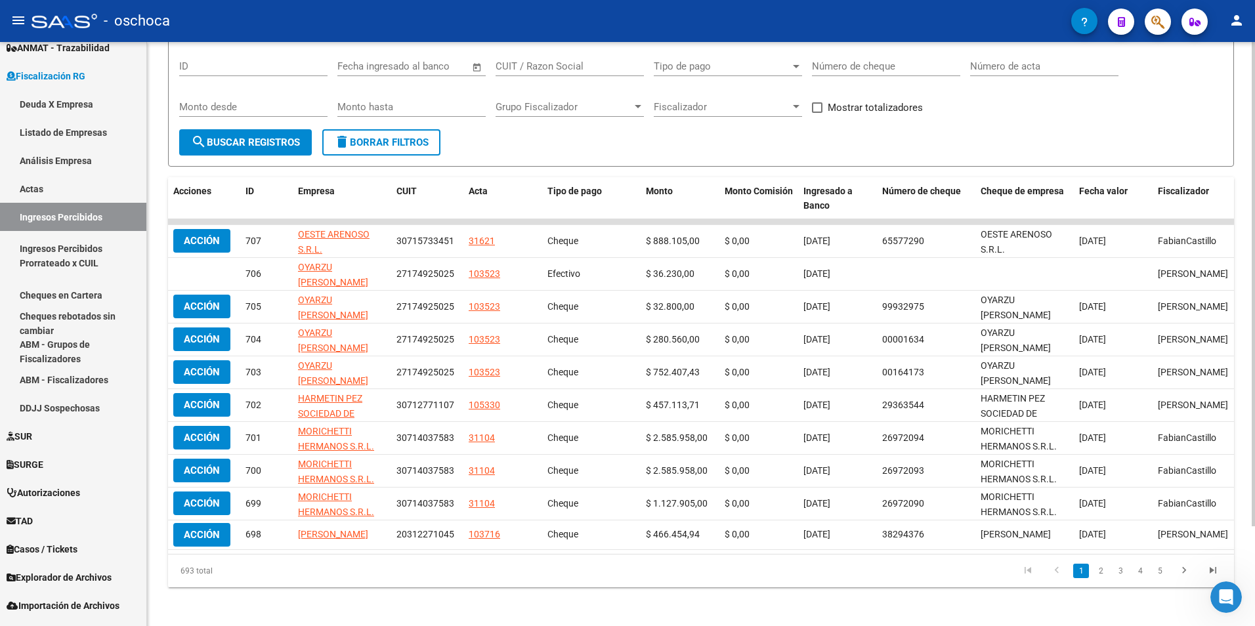
scroll to position [121, 0]
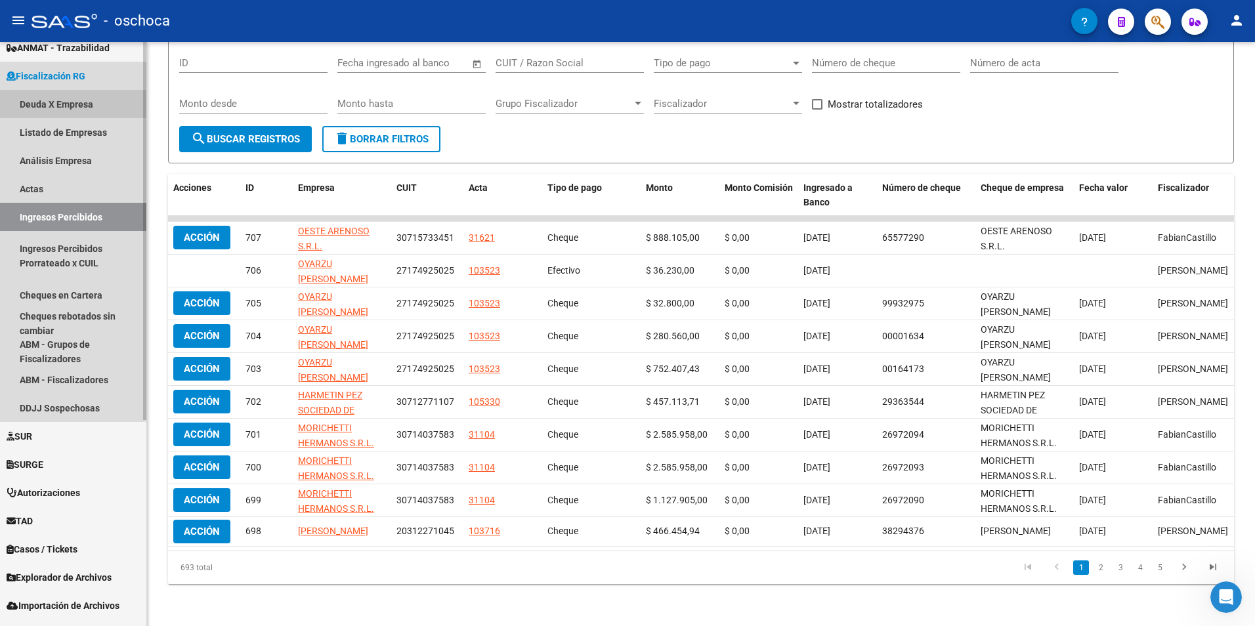
click at [35, 110] on link "Deuda X Empresa" at bounding box center [73, 104] width 146 height 28
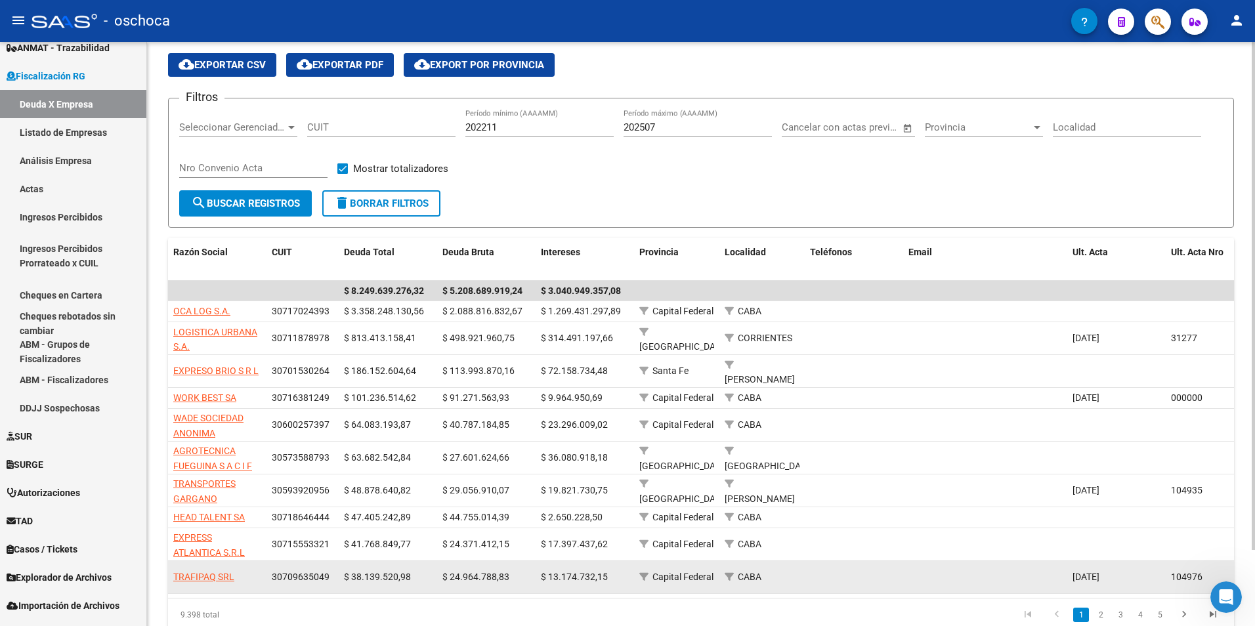
scroll to position [88, 0]
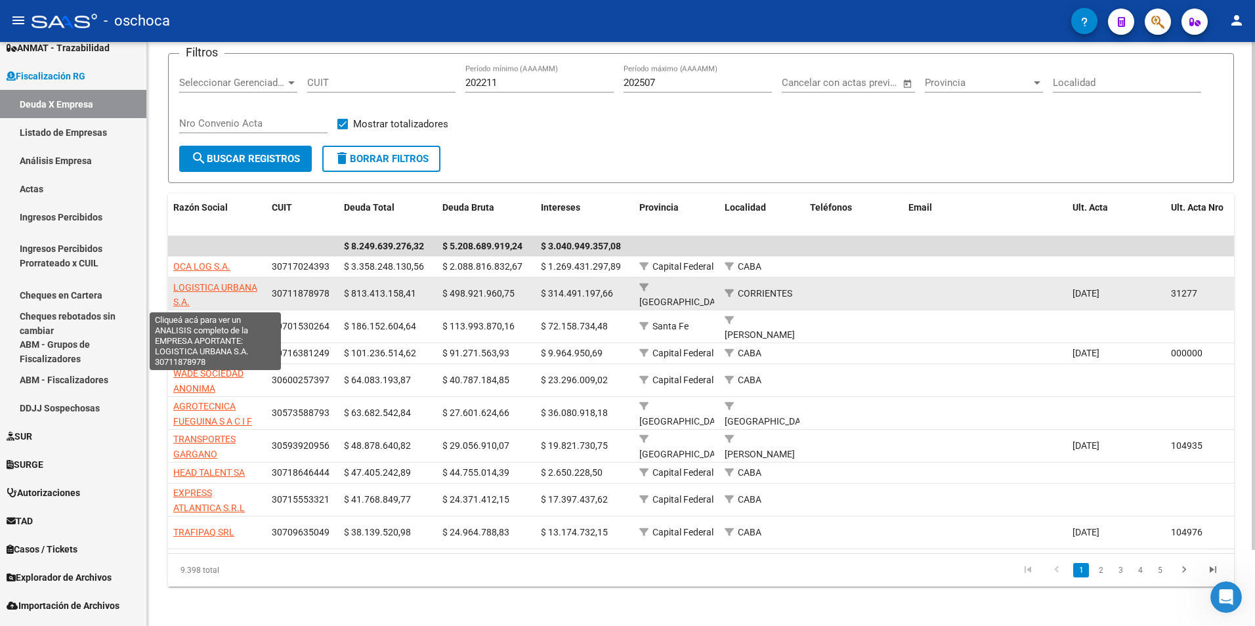
click at [192, 287] on span "LOGISTICA URBANA S.A." at bounding box center [215, 295] width 84 height 26
type textarea "30711878978"
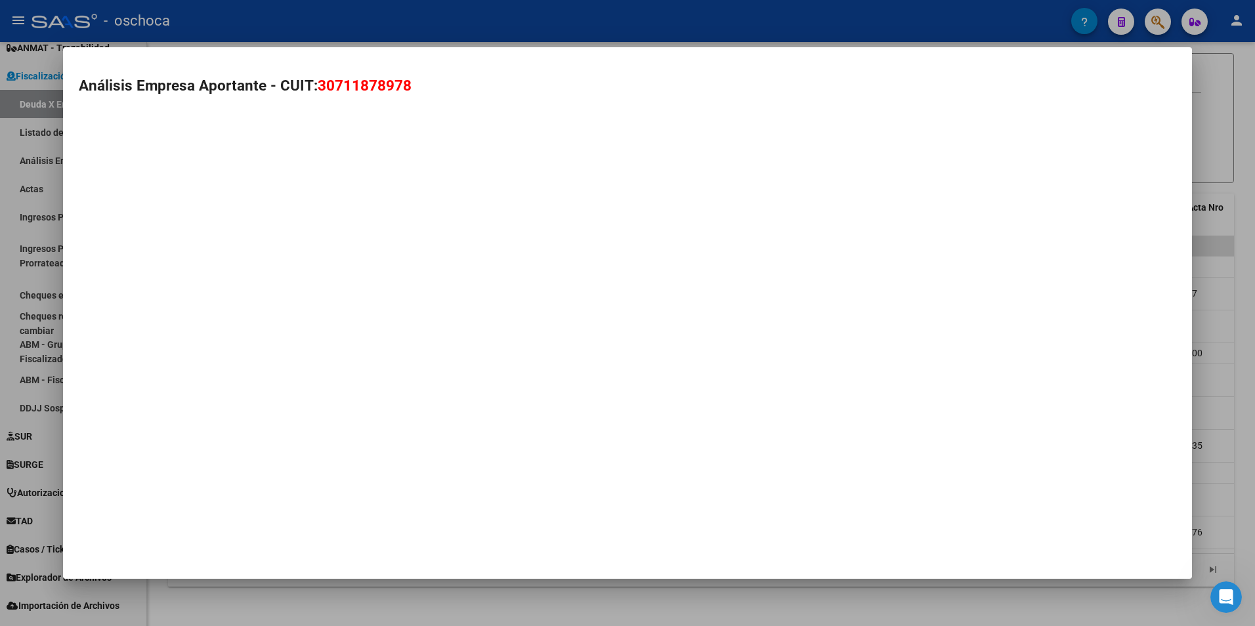
click at [192, 287] on mat-dialog-container "Análisis Empresa Aportante - CUIT: 30711878978" at bounding box center [627, 313] width 1129 height 532
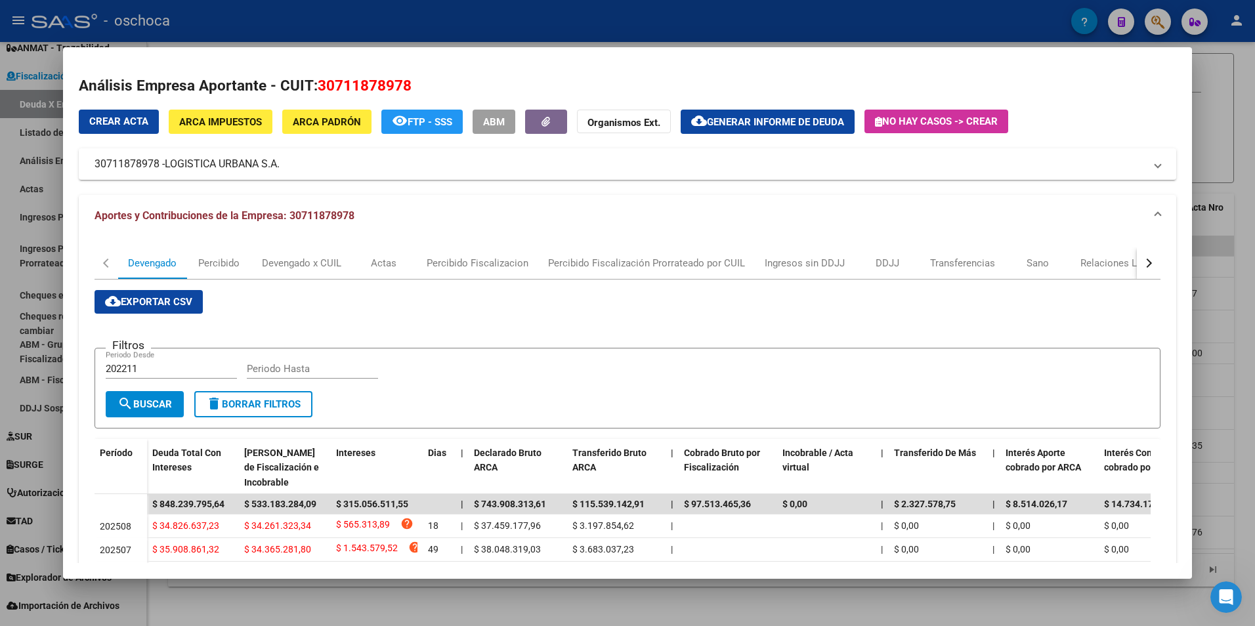
click at [749, 314] on div "cloud_download Exportar CSV Filtros 202211 Periodo Desde Periodo Hasta search B…" at bounding box center [627, 536] width 1066 height 493
click at [1108, 310] on div "cloud_download Exportar CSV Filtros 202211 Periodo Desde Periodo Hasta search B…" at bounding box center [627, 536] width 1066 height 493
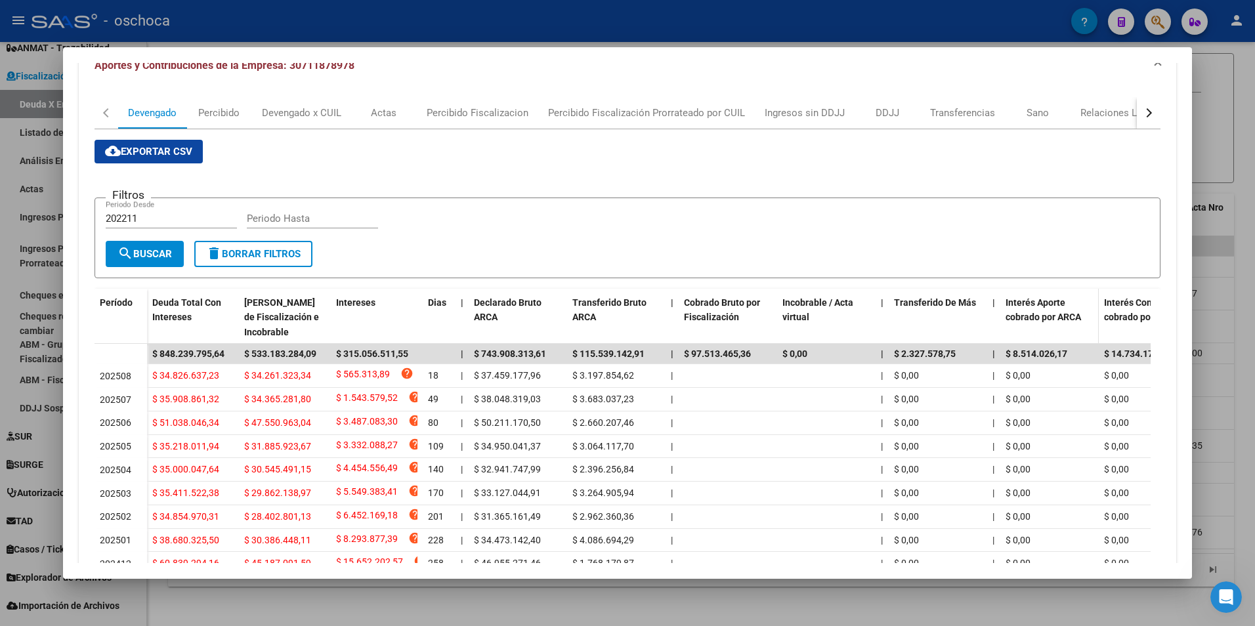
scroll to position [197, 0]
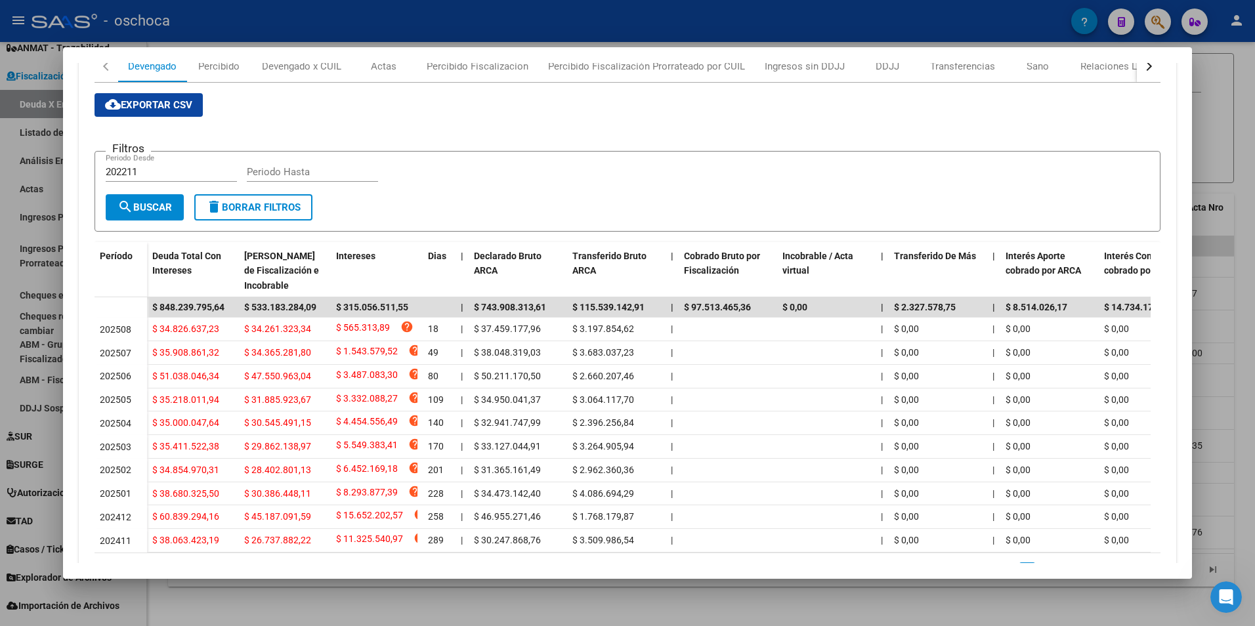
click at [152, 173] on input "202211" at bounding box center [171, 172] width 131 height 12
type input "202501"
click at [283, 173] on input "Periodo Hasta" at bounding box center [312, 172] width 131 height 12
type input "202509"
click at [154, 203] on span "search Buscar" at bounding box center [144, 207] width 54 height 12
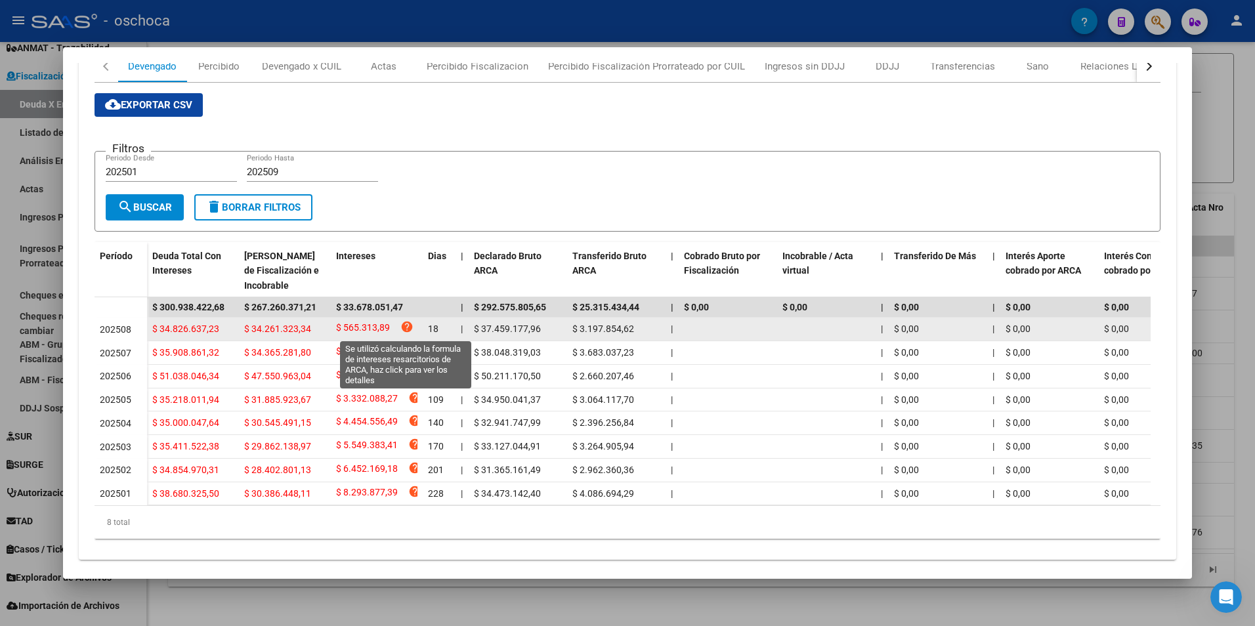
click at [405, 329] on icon "help" at bounding box center [406, 326] width 13 height 13
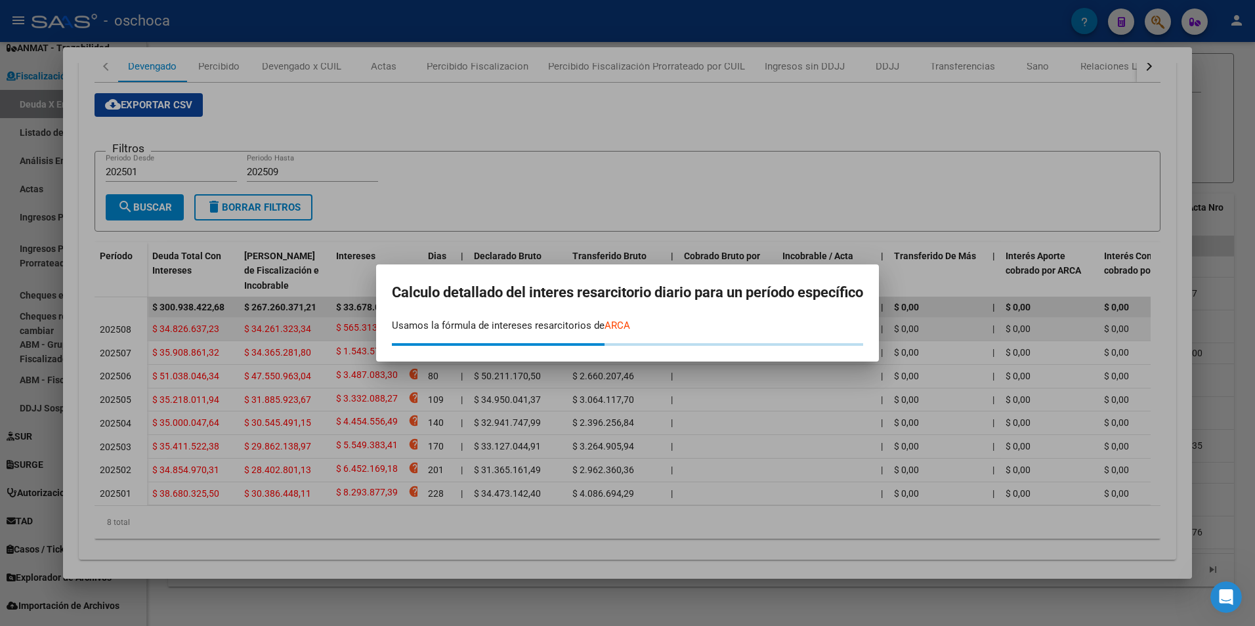
click at [405, 329] on p "Usamos la fórmula de intereses resarcitorios de ARCA" at bounding box center [627, 325] width 471 height 15
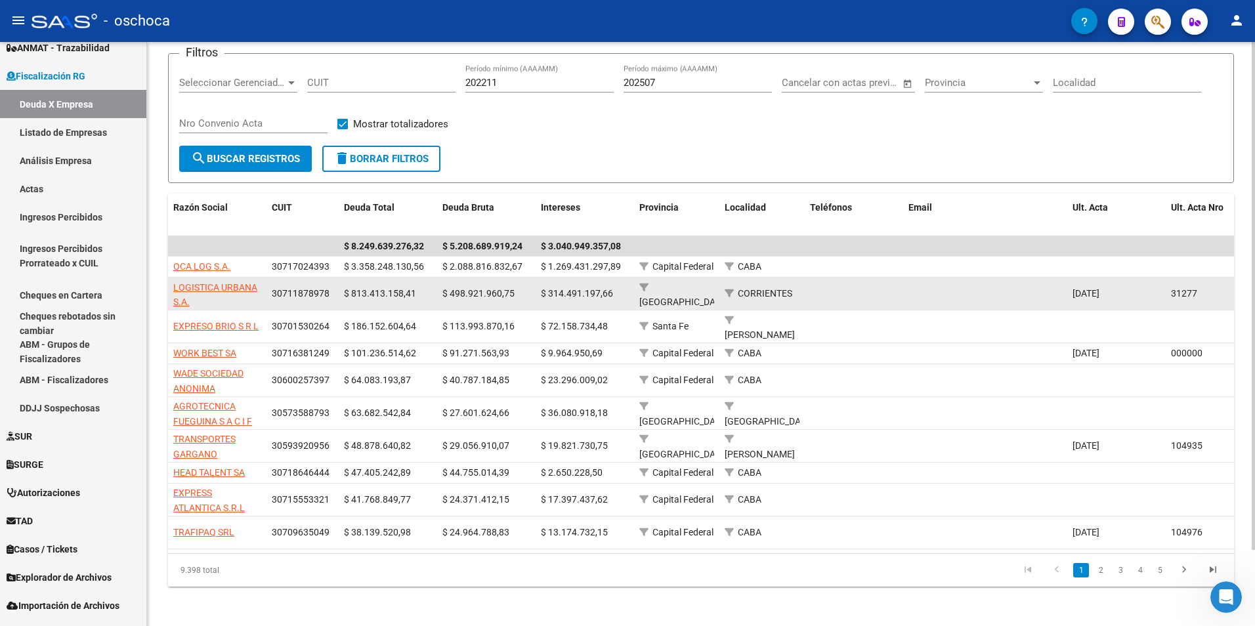
click at [192, 293] on app-link-go-to "LOGISTICA URBANA S.A." at bounding box center [217, 295] width 88 height 30
drag, startPoint x: 192, startPoint y: 293, endPoint x: 228, endPoint y: 289, distance: 37.0
click at [228, 289] on span "LOGISTICA URBANA S.A." at bounding box center [215, 295] width 84 height 26
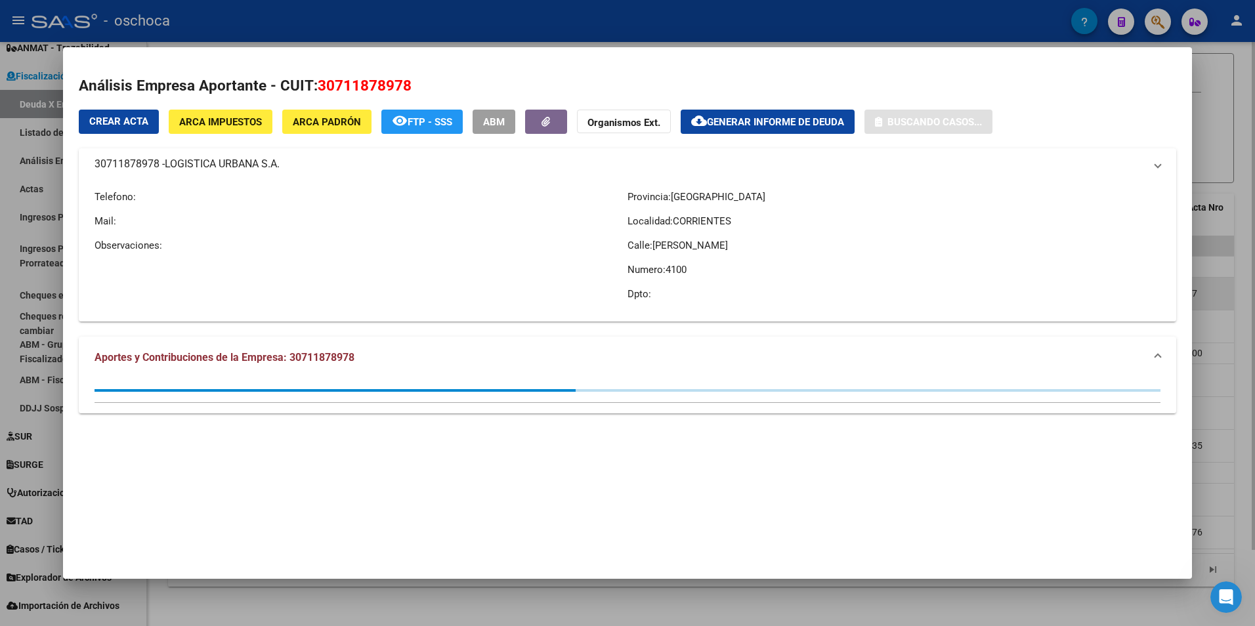
click at [228, 289] on mat-dialog-container "Análisis Empresa Aportante - CUIT: 30711878978 Crear Acta ARCA Impuestos ARCA P…" at bounding box center [627, 313] width 1129 height 532
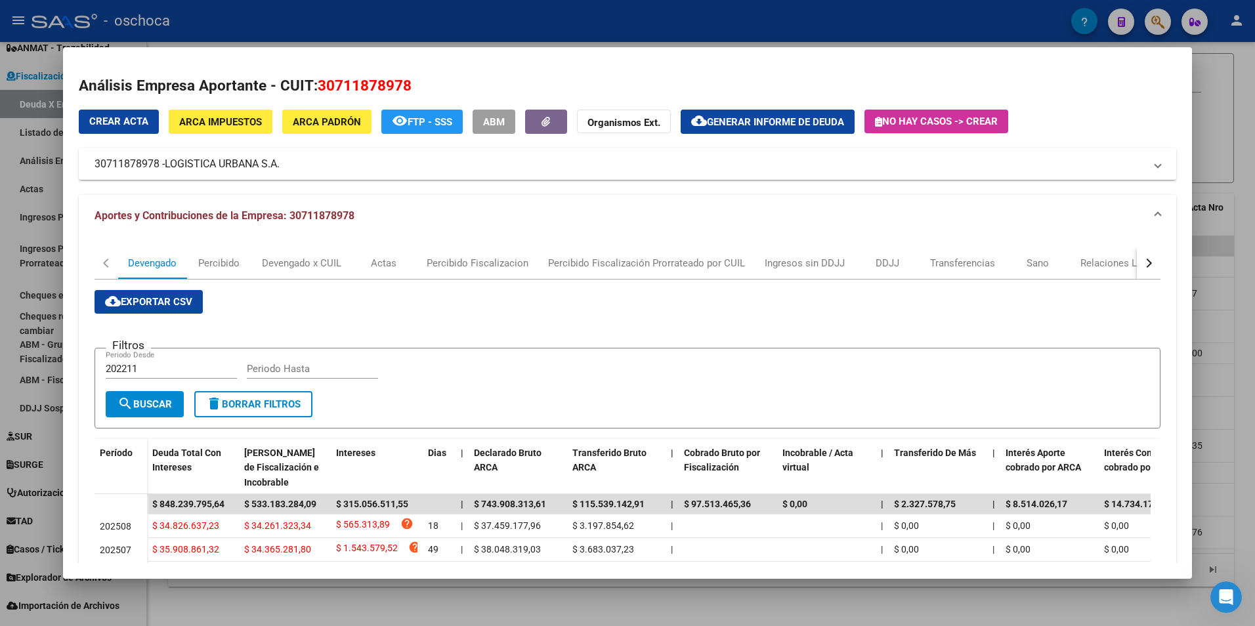
click at [166, 163] on mat-panel-title "30711878978 - LOGISTICA URBANA S.A." at bounding box center [619, 164] width 1051 height 16
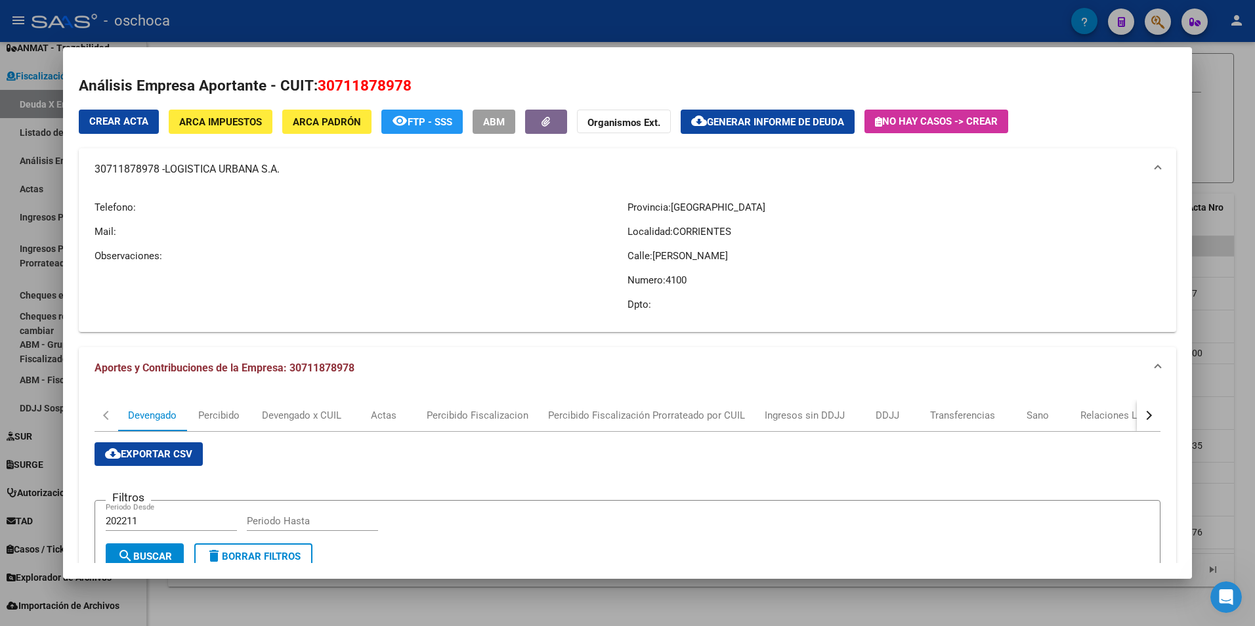
drag, startPoint x: 91, startPoint y: 168, endPoint x: 450, endPoint y: 230, distance: 363.7
click at [450, 230] on p "Mail:" at bounding box center [360, 231] width 533 height 14
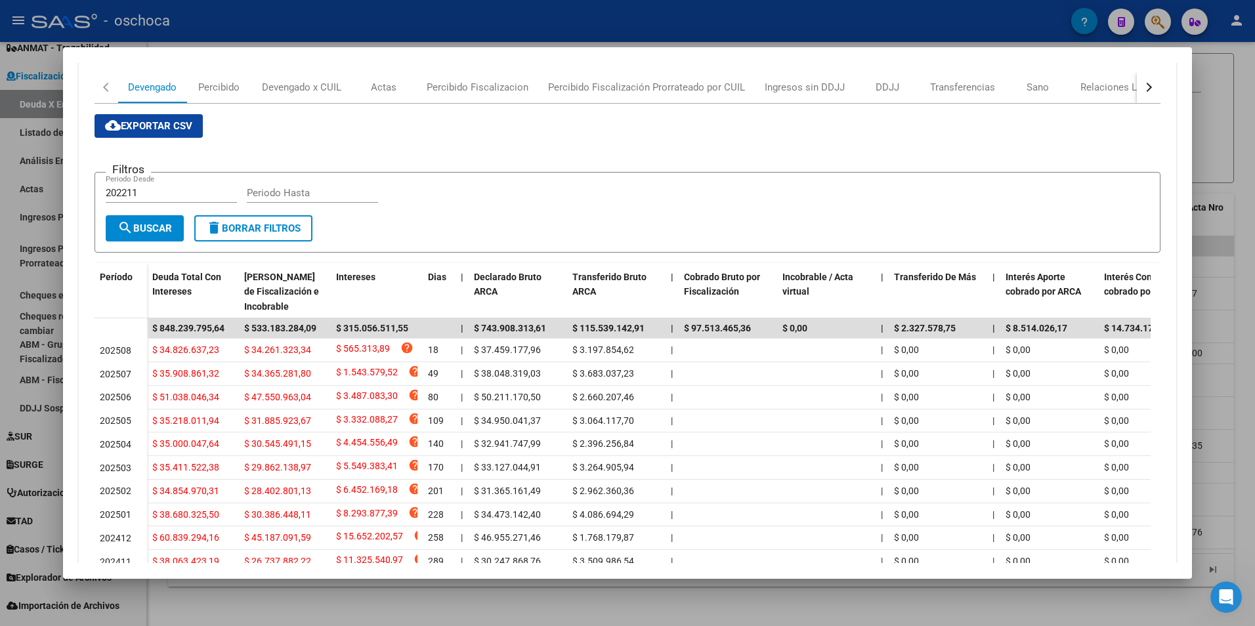
scroll to position [0, 0]
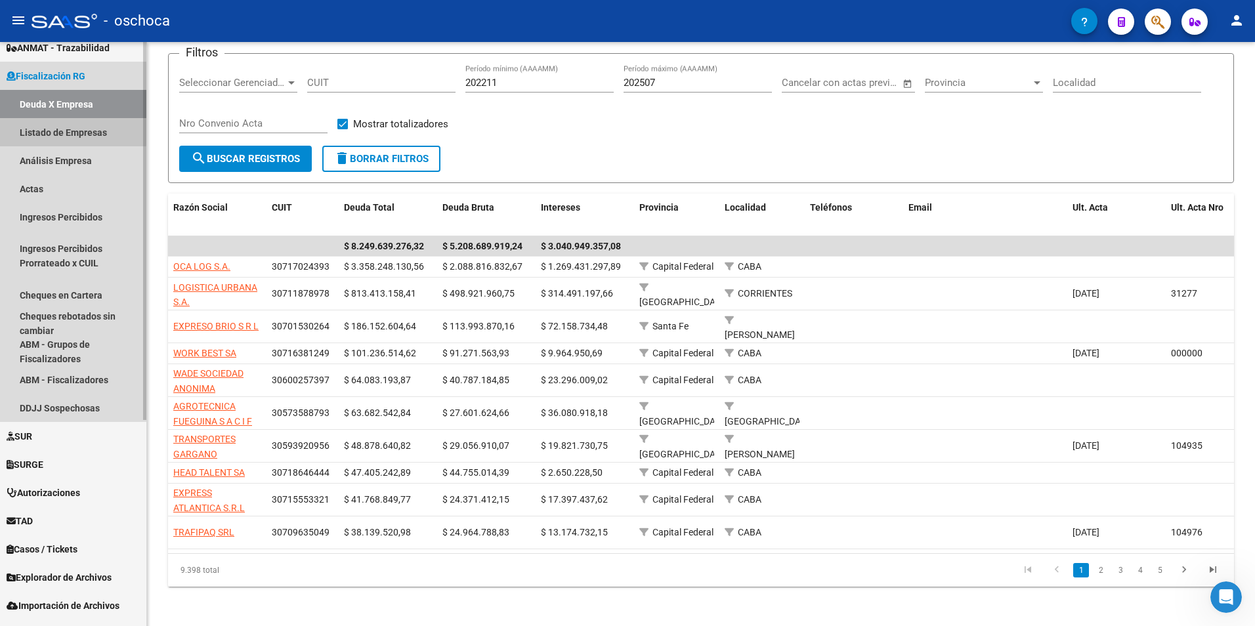
click at [39, 129] on link "Listado de Empresas" at bounding box center [73, 132] width 146 height 28
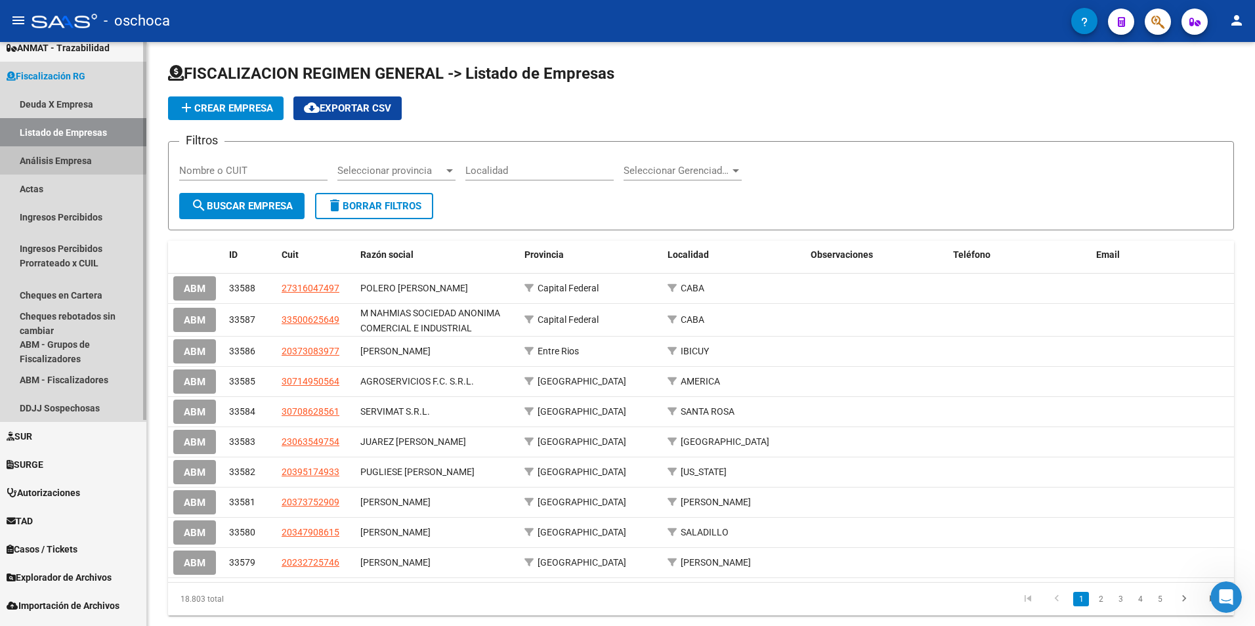
click at [56, 154] on link "Análisis Empresa" at bounding box center [73, 160] width 146 height 28
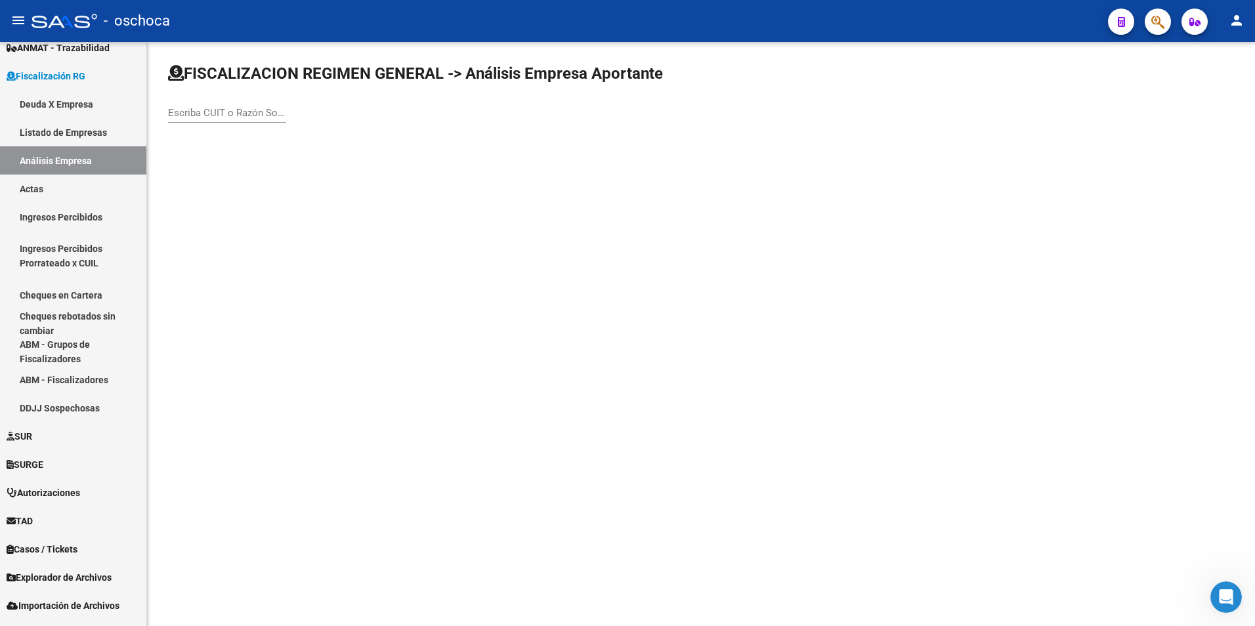
click at [210, 110] on input "Escriba CUIT o Razón Social para buscar" at bounding box center [227, 113] width 118 height 12
type input "3"
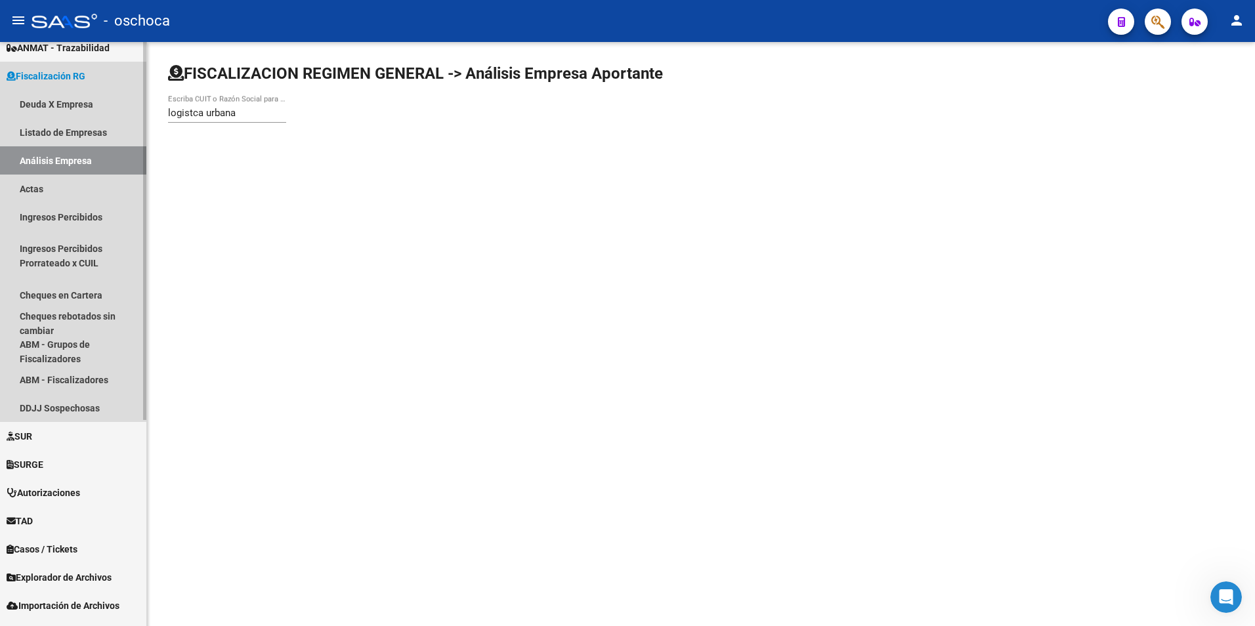
click at [46, 166] on link "Análisis Empresa" at bounding box center [73, 160] width 146 height 28
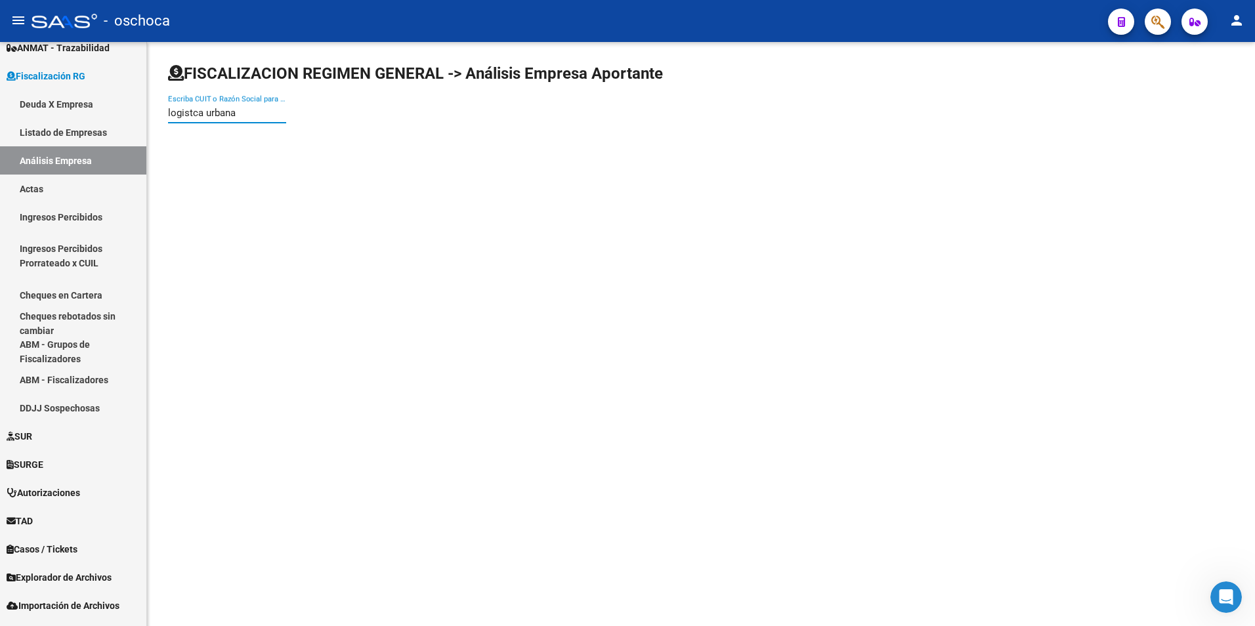
click at [249, 107] on input "logistca urbana" at bounding box center [227, 113] width 118 height 12
type input "l"
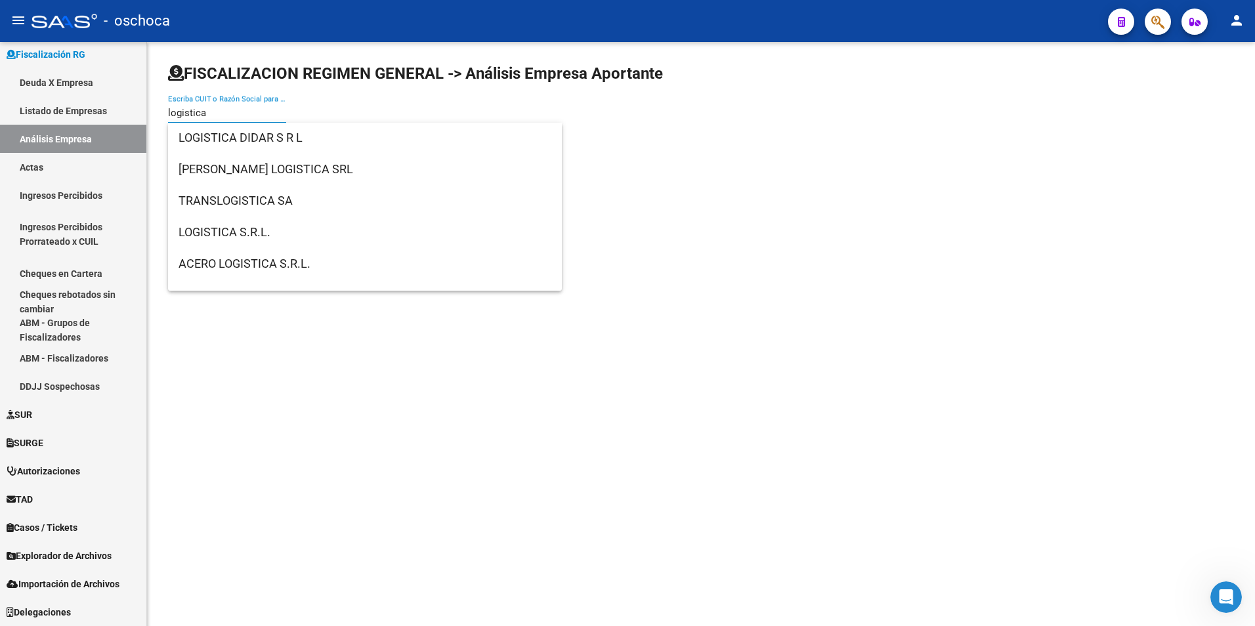
scroll to position [2165, 0]
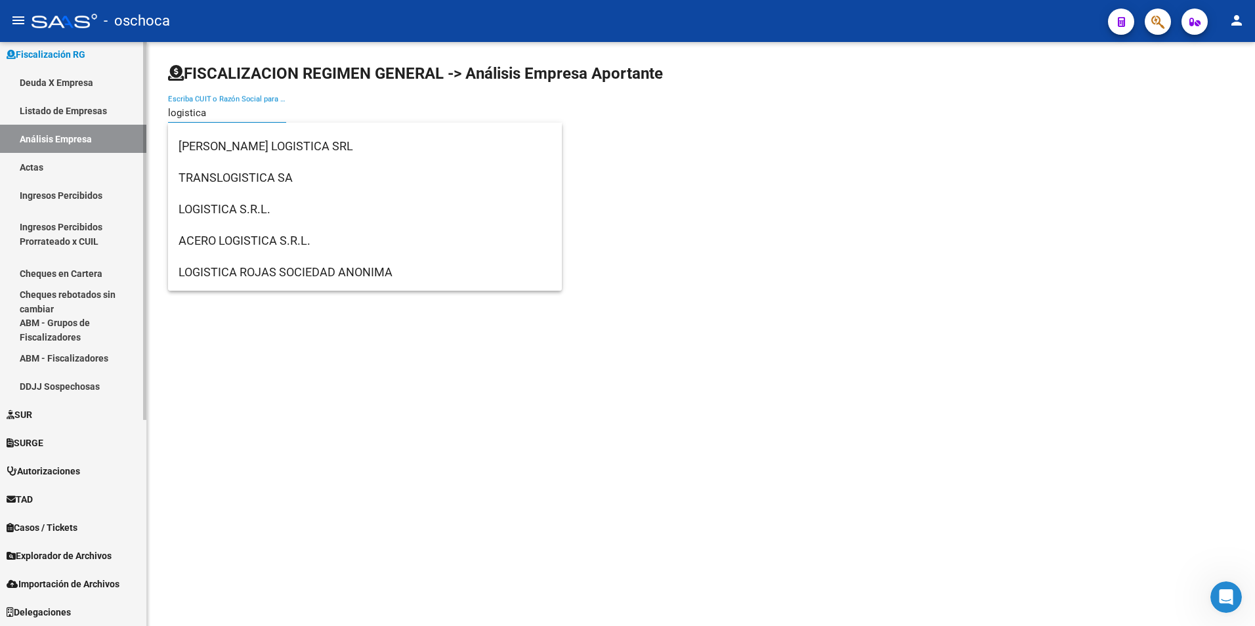
type input "logistica"
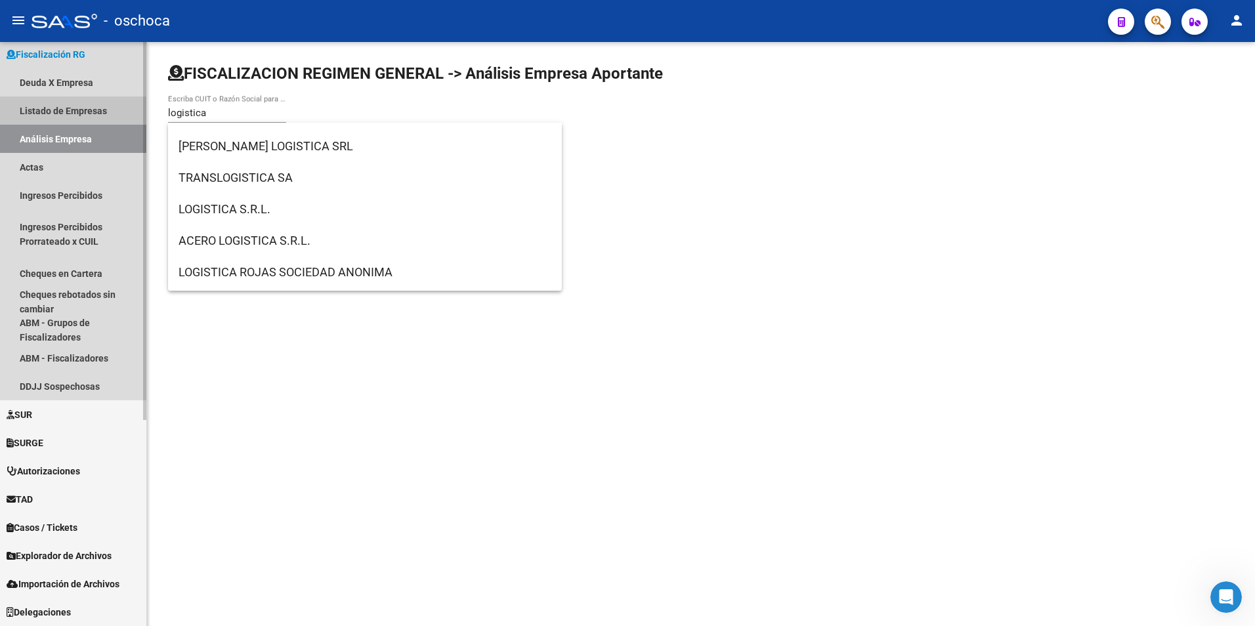
click at [43, 115] on link "Listado de Empresas" at bounding box center [73, 110] width 146 height 28
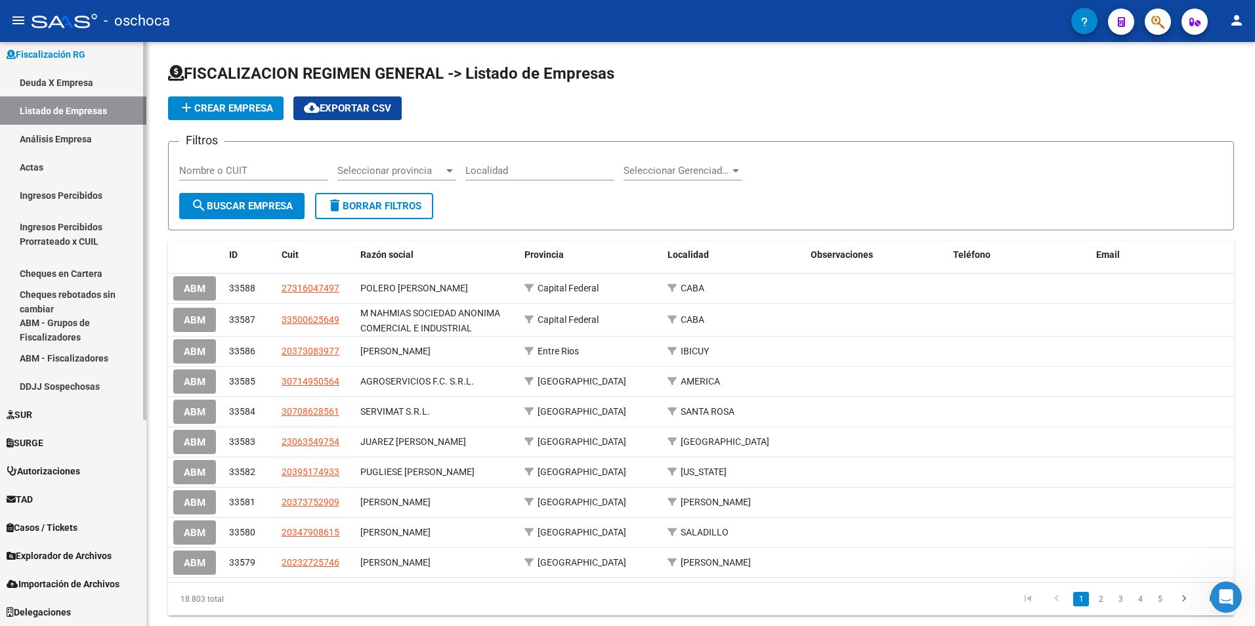
click at [54, 82] on link "Deuda X Empresa" at bounding box center [73, 82] width 146 height 28
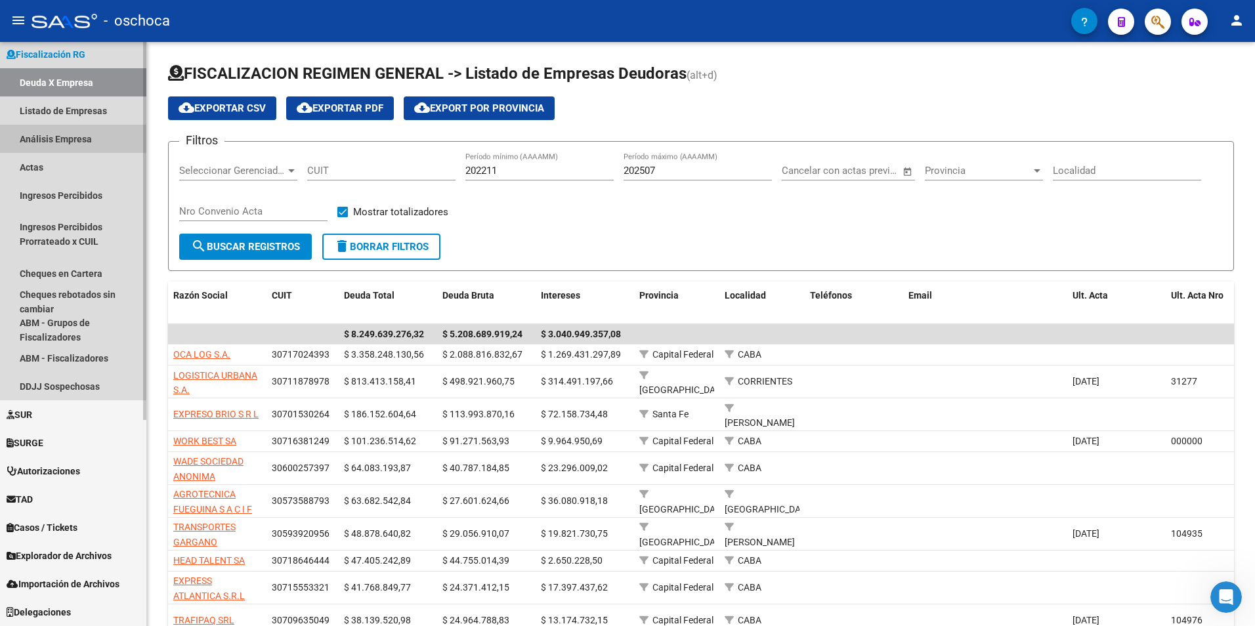
click at [56, 138] on link "Análisis Empresa" at bounding box center [73, 139] width 146 height 28
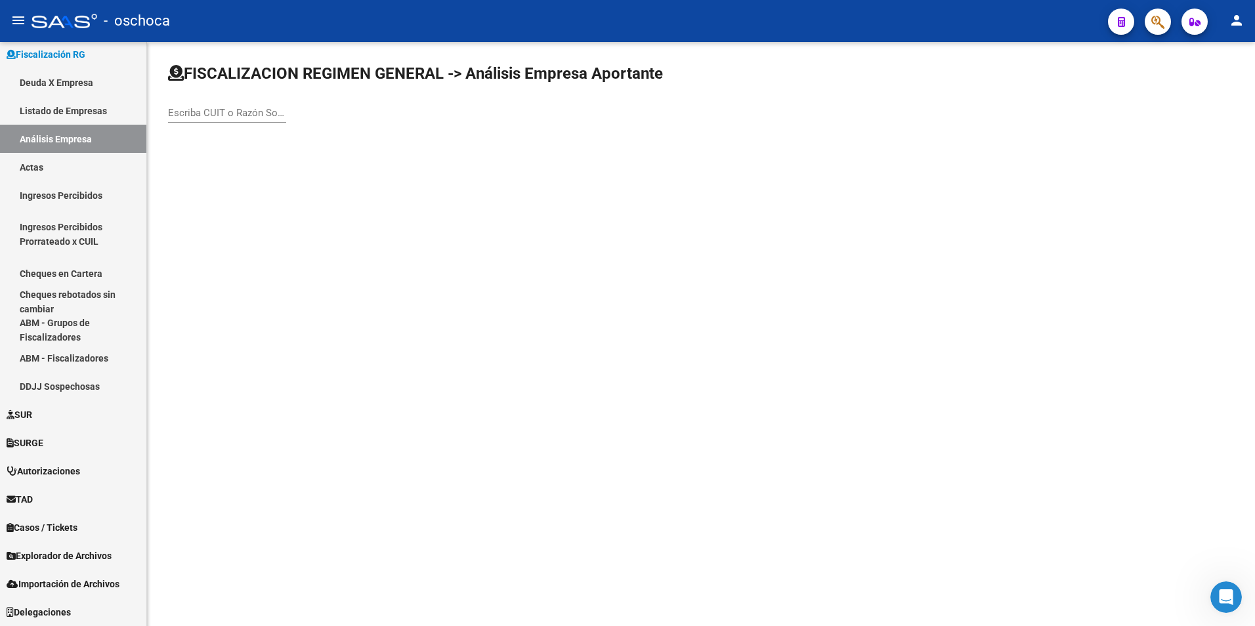
click at [190, 110] on input "Escriba CUIT o Razón Social para buscar" at bounding box center [227, 113] width 118 height 12
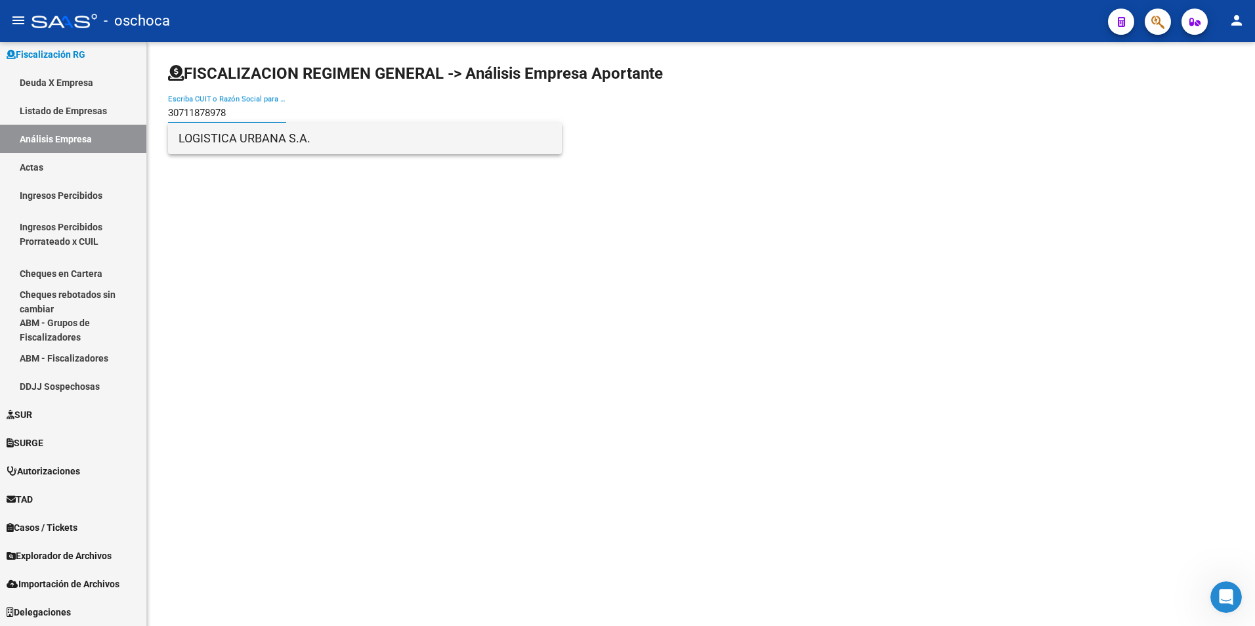
type input "30711878978"
click at [237, 142] on span "LOGISTICA URBANA S.A." at bounding box center [364, 138] width 373 height 31
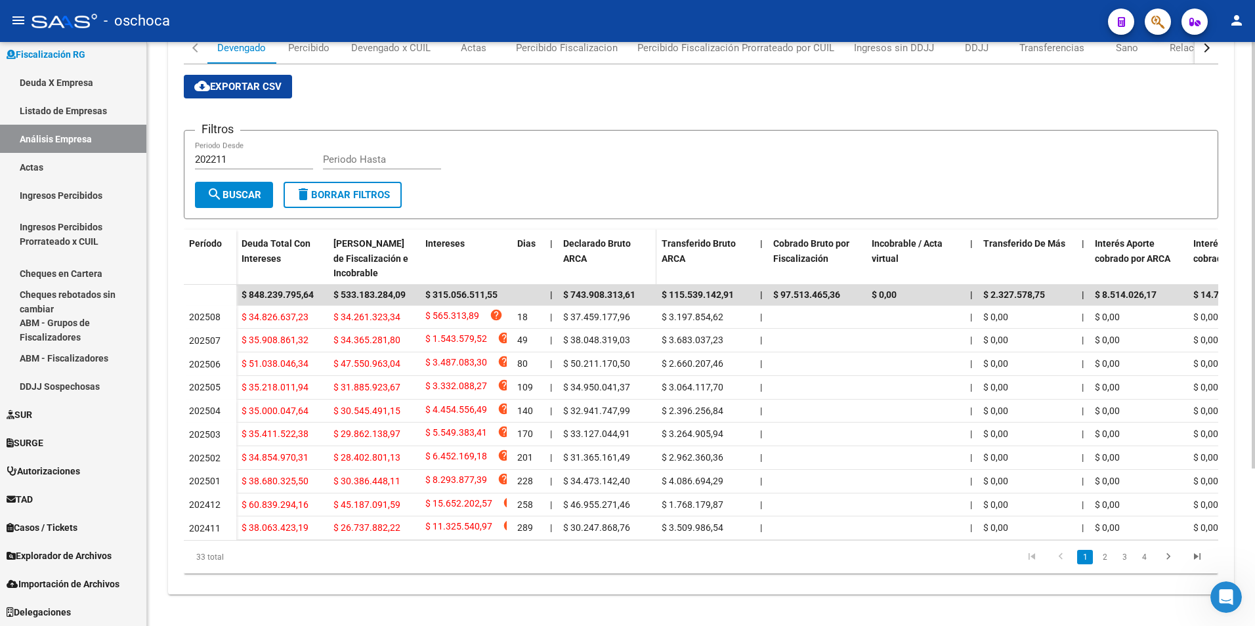
scroll to position [216, 0]
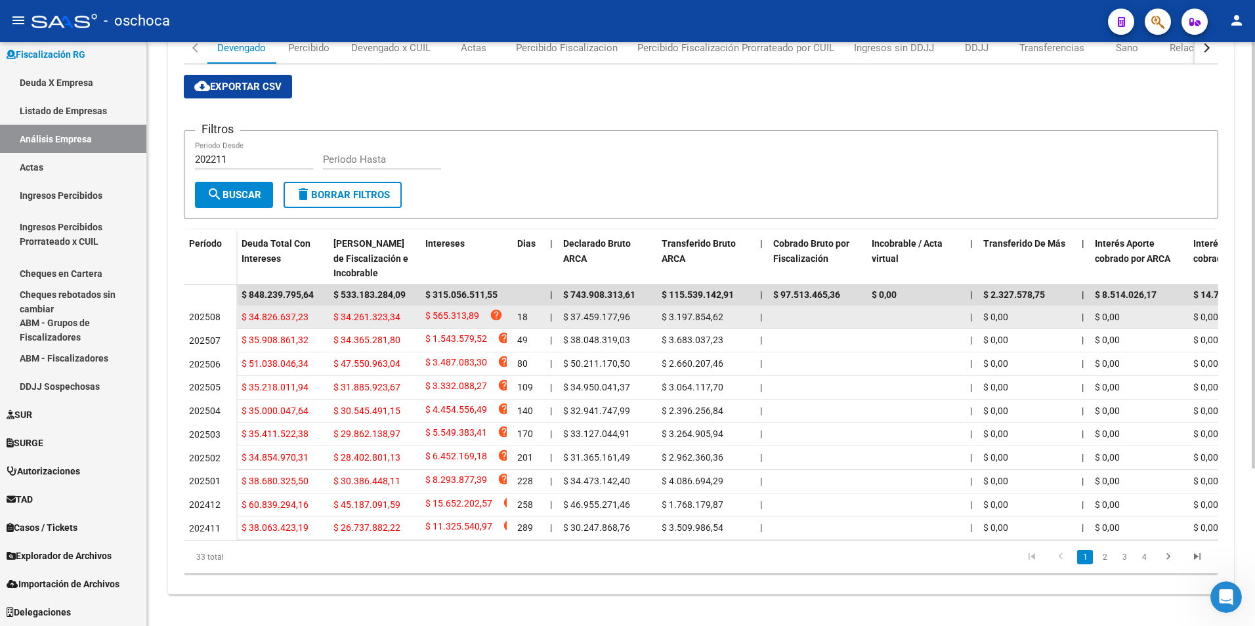
click at [250, 312] on span "$ 34.826.637,23" at bounding box center [274, 317] width 67 height 10
click at [484, 308] on div "$ 565.313,89 help" at bounding box center [465, 317] width 81 height 18
click at [493, 308] on icon "help" at bounding box center [496, 314] width 13 height 13
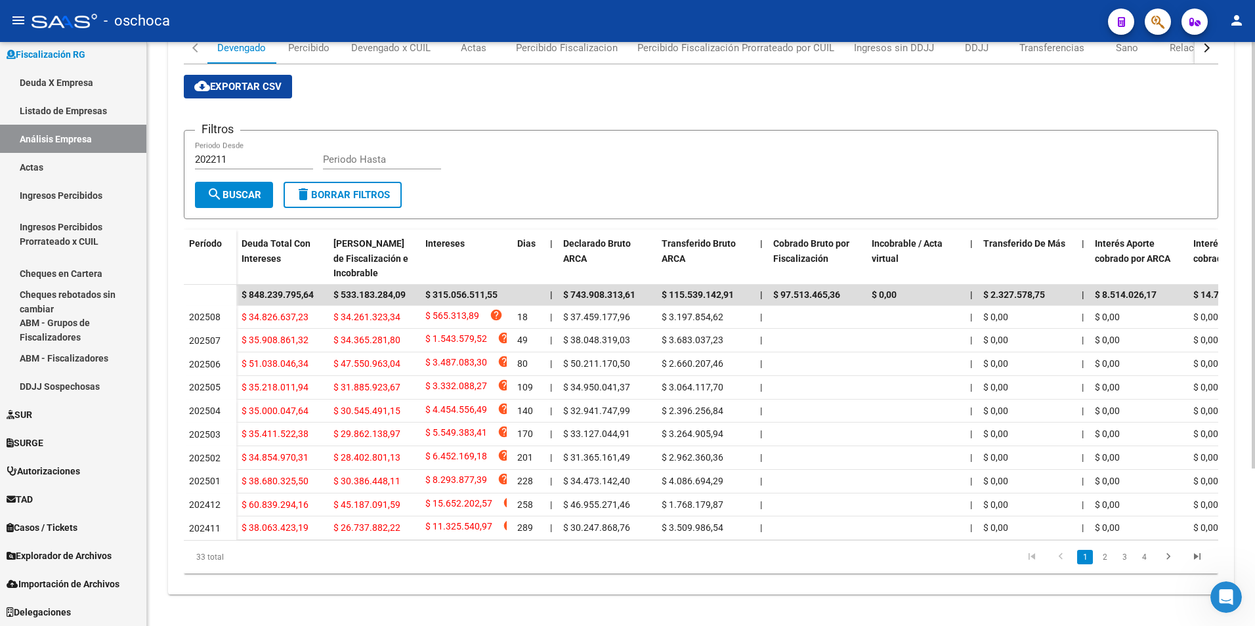
drag, startPoint x: 774, startPoint y: 540, endPoint x: 776, endPoint y: 533, distance: 6.7
click at [774, 538] on datatable-body "$ 848.239.795,64 $ 533.183.284,09 $ 315.056.511,55 | $ 743.908.313,61 $ 115.539…" at bounding box center [701, 412] width 1034 height 255
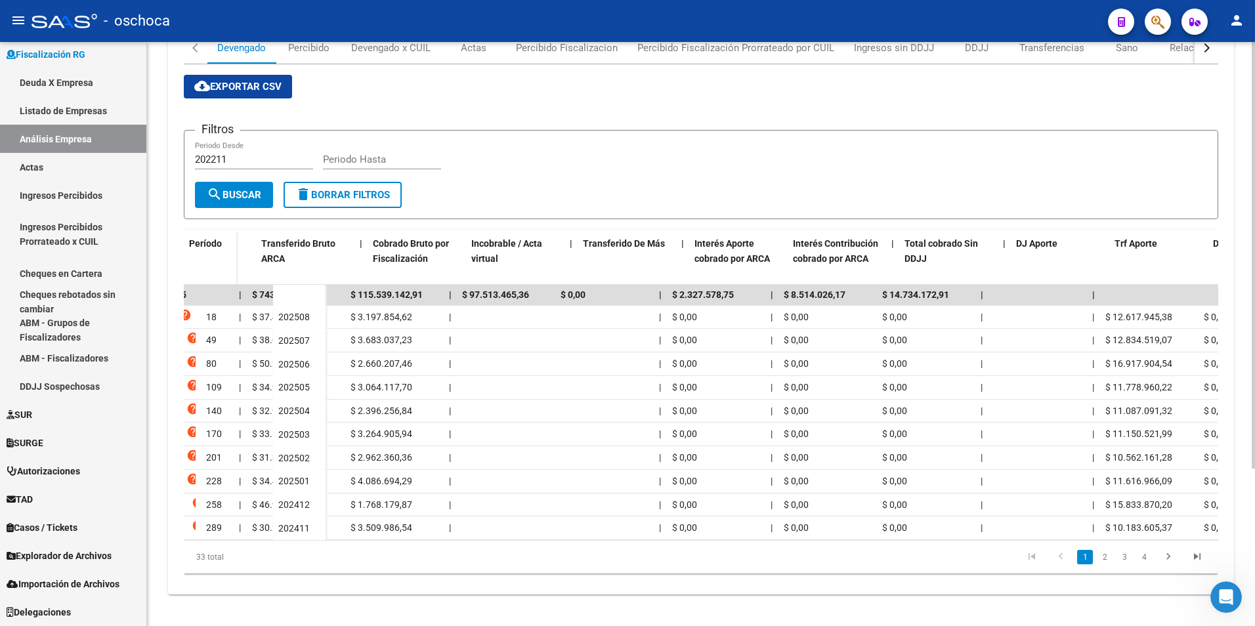
scroll to position [0, 587]
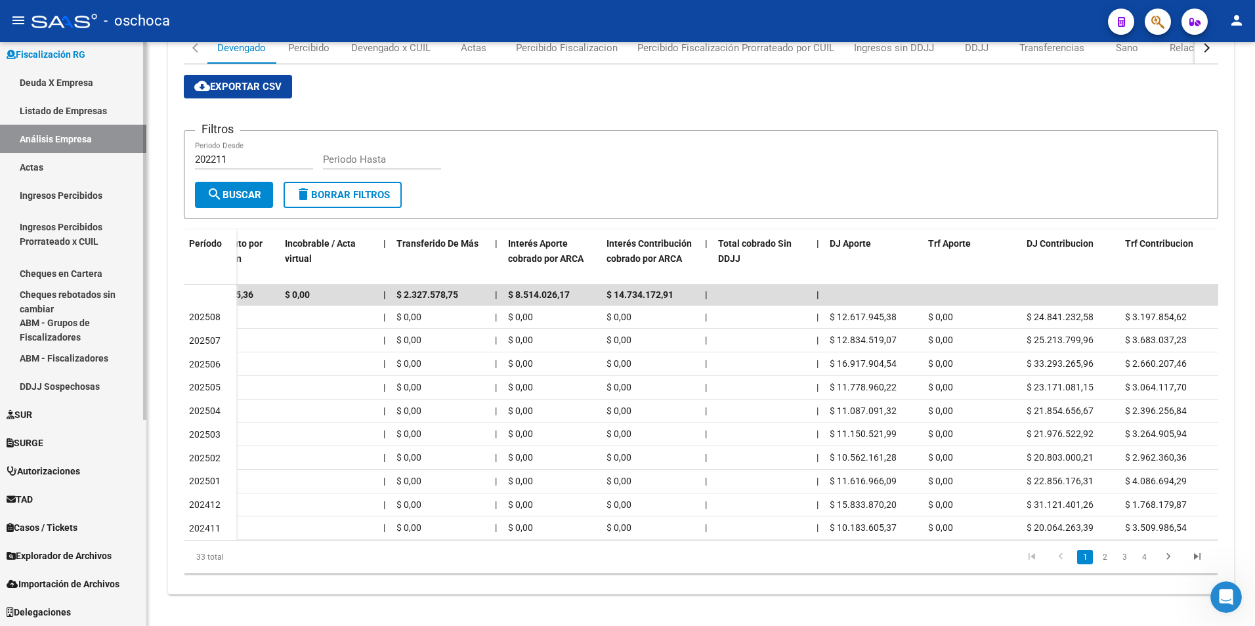
click at [30, 196] on link "Ingresos Percibidos" at bounding box center [73, 195] width 146 height 28
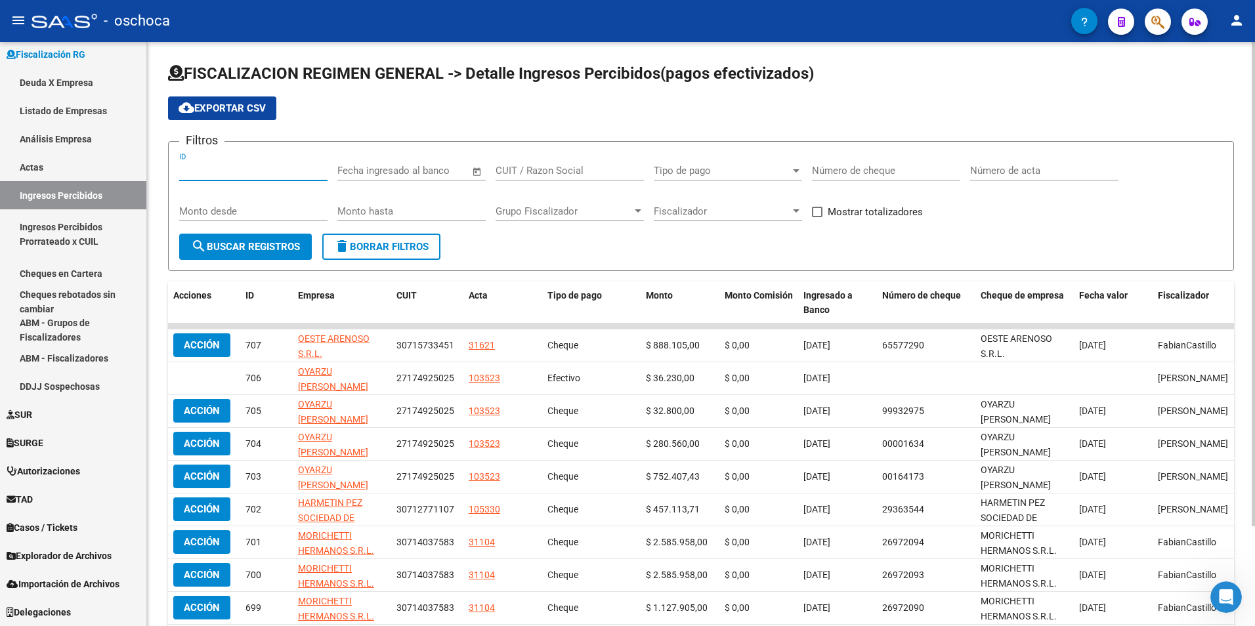
click at [211, 173] on input "ID" at bounding box center [253, 171] width 148 height 12
click at [245, 250] on span "search Buscar Registros" at bounding box center [245, 247] width 109 height 12
click at [312, 173] on input "30711878978" at bounding box center [253, 171] width 148 height 12
type input "3"
click at [530, 170] on input "CUIT / Razon Social" at bounding box center [569, 171] width 148 height 12
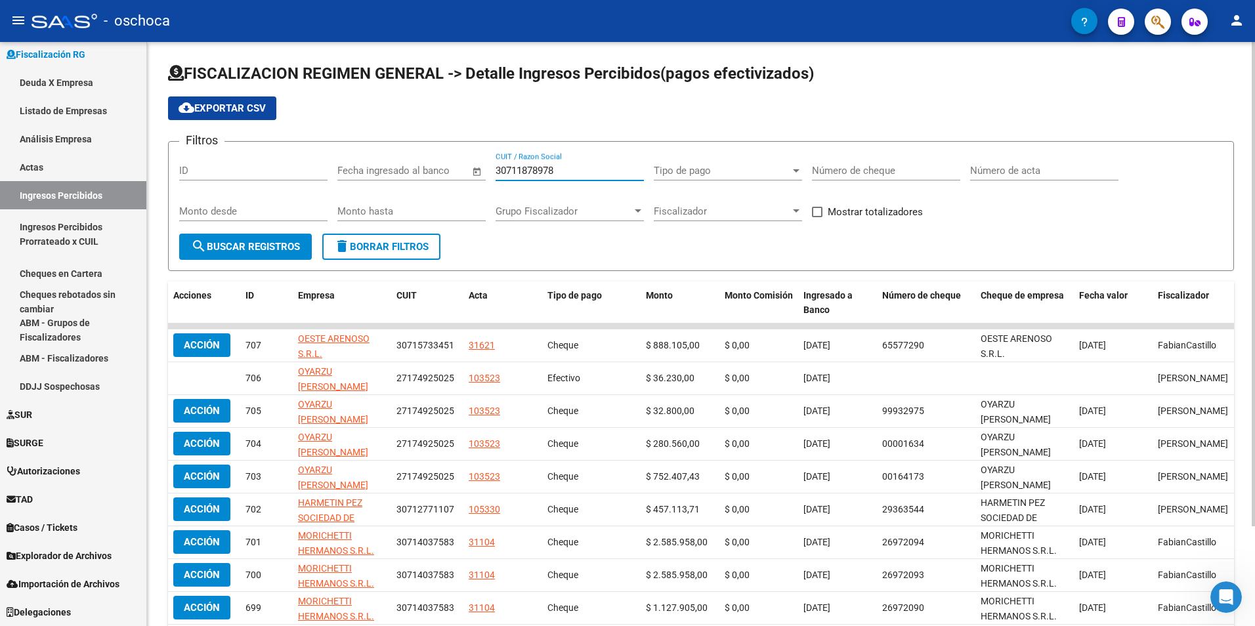
type input "30711878978"
click at [234, 242] on span "search Buscar Registros" at bounding box center [245, 247] width 109 height 12
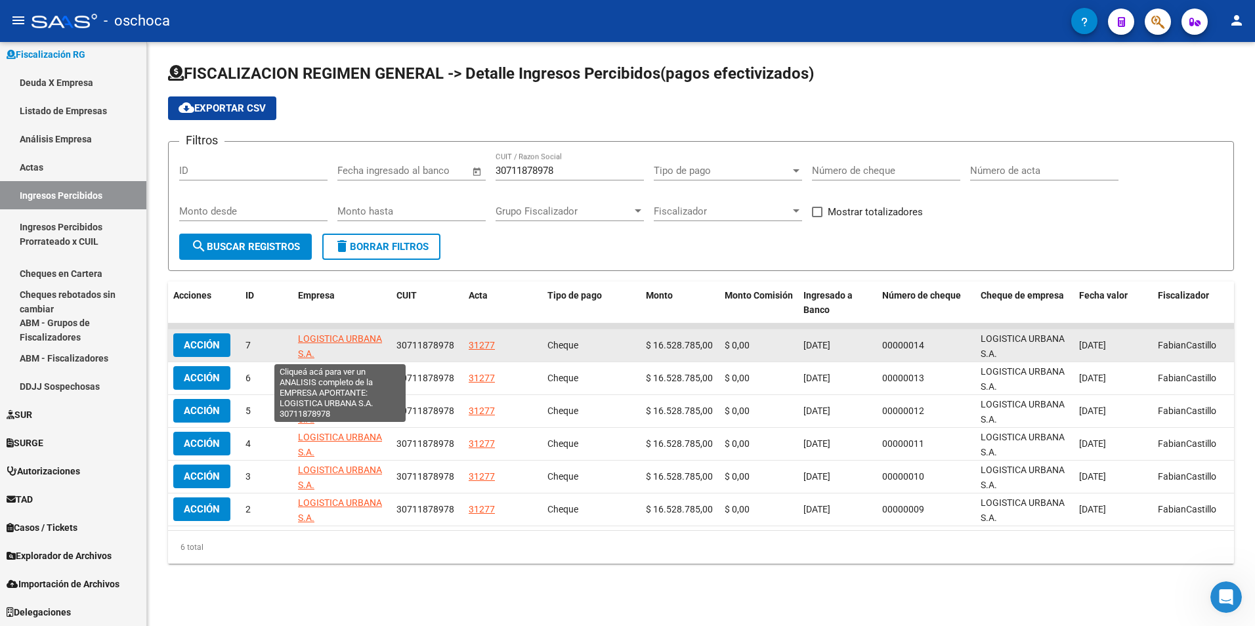
click at [343, 343] on span "LOGISTICA URBANA S.A." at bounding box center [340, 346] width 84 height 26
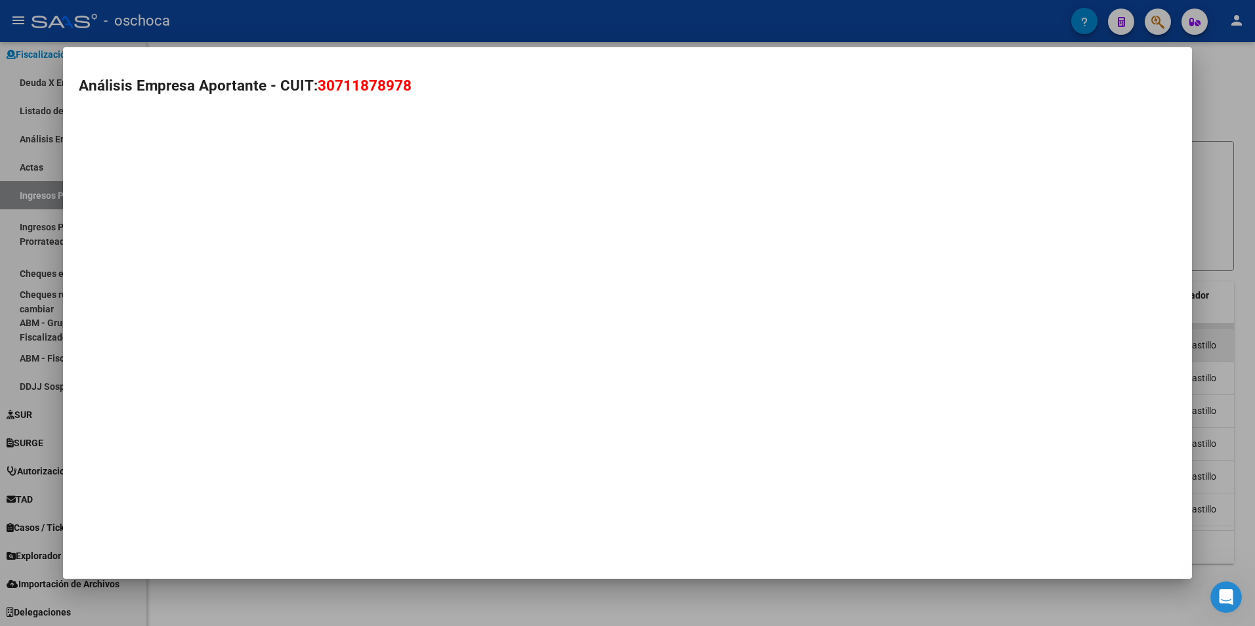
click at [343, 343] on mat-dialog-container "Análisis Empresa Aportante - CUIT: 30711878978" at bounding box center [627, 313] width 1129 height 532
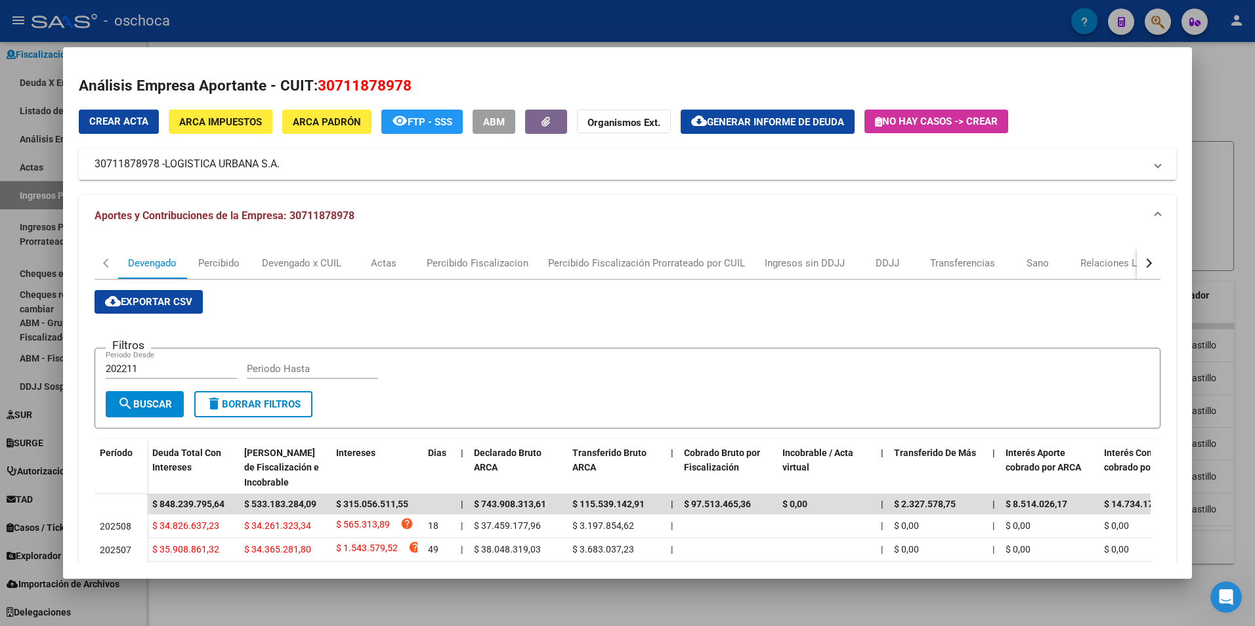
click at [545, 340] on app-list-header "Filtros 202211 Periodo Desde Periodo Hasta search Buscar delete Borrar Filtros" at bounding box center [627, 378] width 1066 height 102
click at [697, 316] on div "cloud_download Exportar CSV Filtros 202211 Periodo Desde Periodo Hasta search B…" at bounding box center [627, 536] width 1066 height 493
click at [820, 390] on form "Filtros 202211 Periodo Desde Periodo Hasta search Buscar delete Borrar Filtros" at bounding box center [627, 388] width 1066 height 81
click at [391, 261] on div "Actas" at bounding box center [384, 263] width 26 height 14
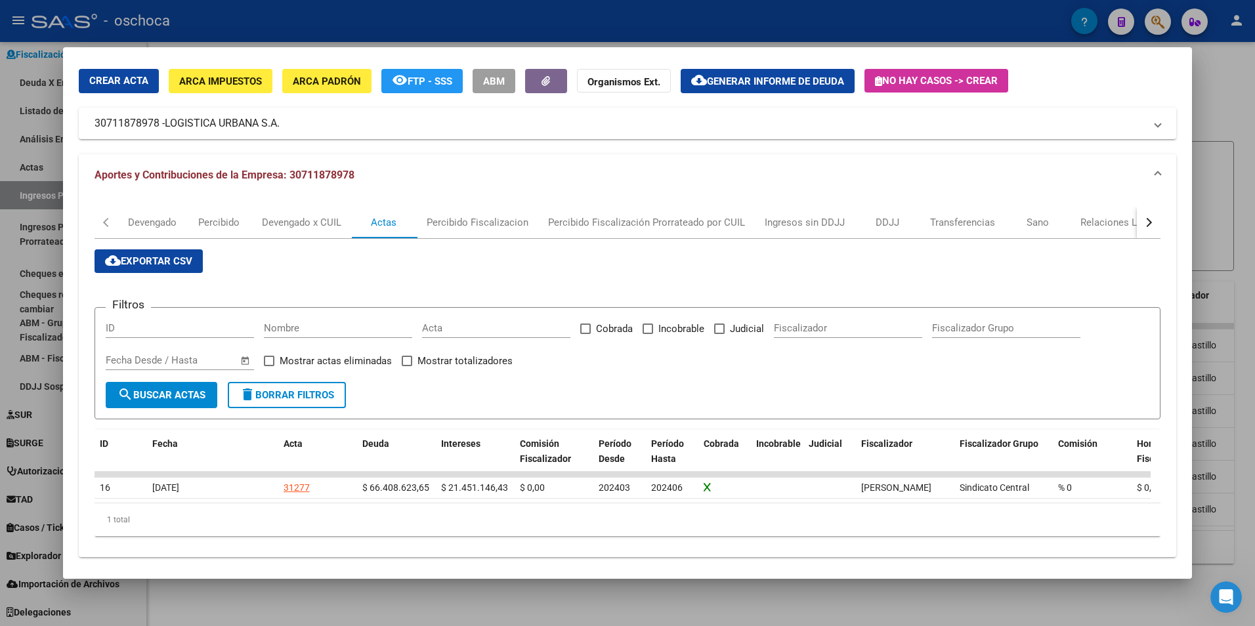
scroll to position [59, 0]
